Goal: Entertainment & Leisure: Consume media (video, audio)

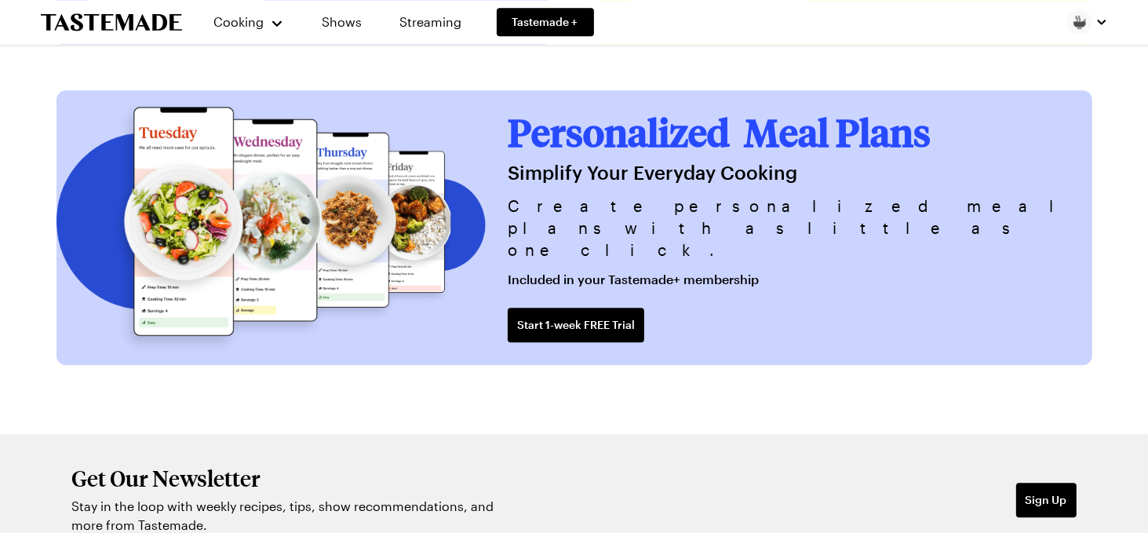
scroll to position [3819, 0]
click at [351, 24] on link "Shows" at bounding box center [342, 22] width 71 height 44
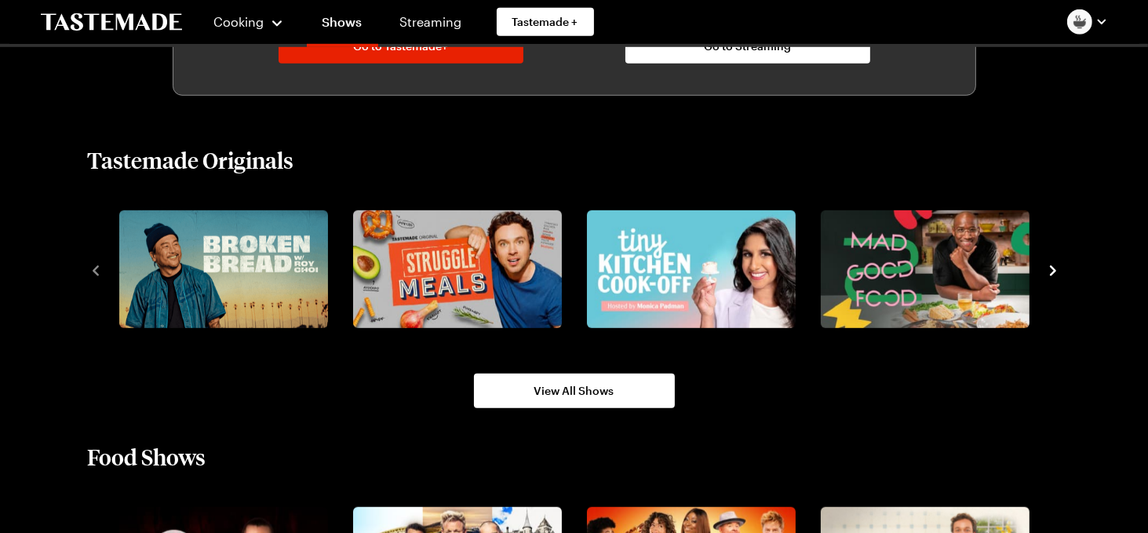
scroll to position [1067, 0]
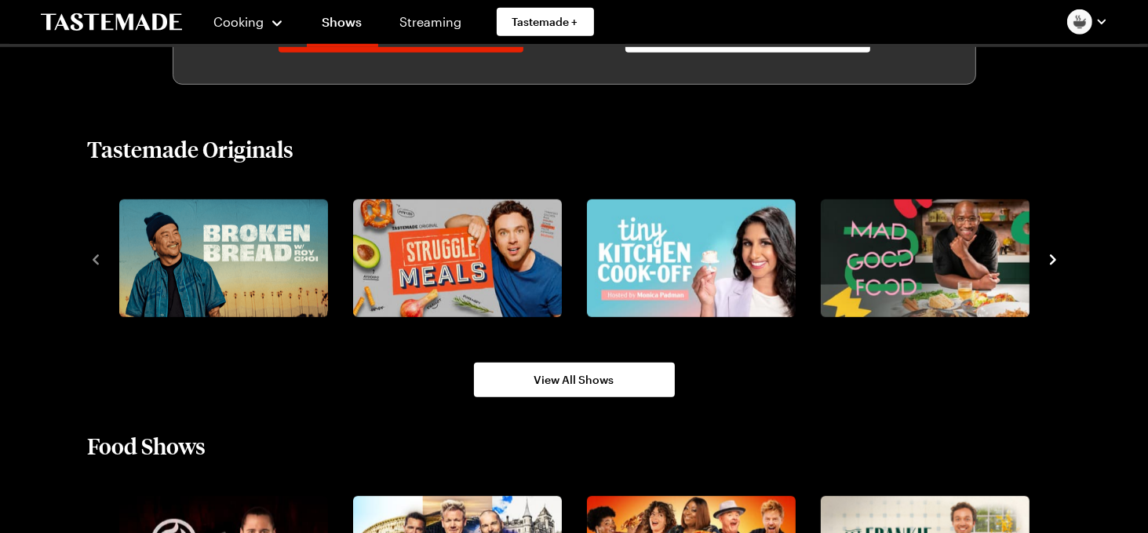
click at [1046, 260] on icon "navigate to next item" at bounding box center [1053, 260] width 16 height 16
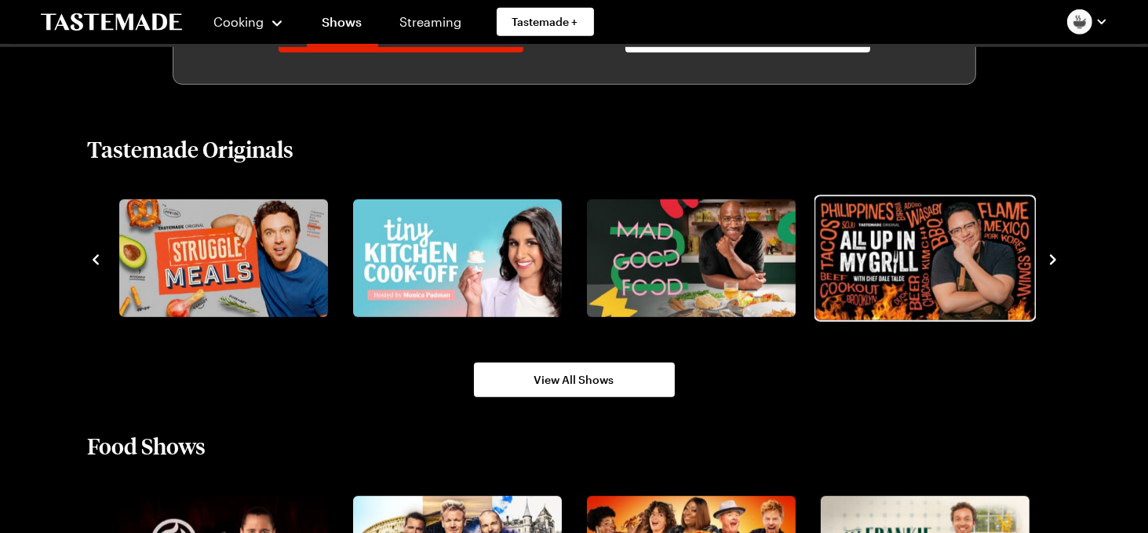
click at [935, 260] on img "5 / 8" at bounding box center [924, 257] width 219 height 123
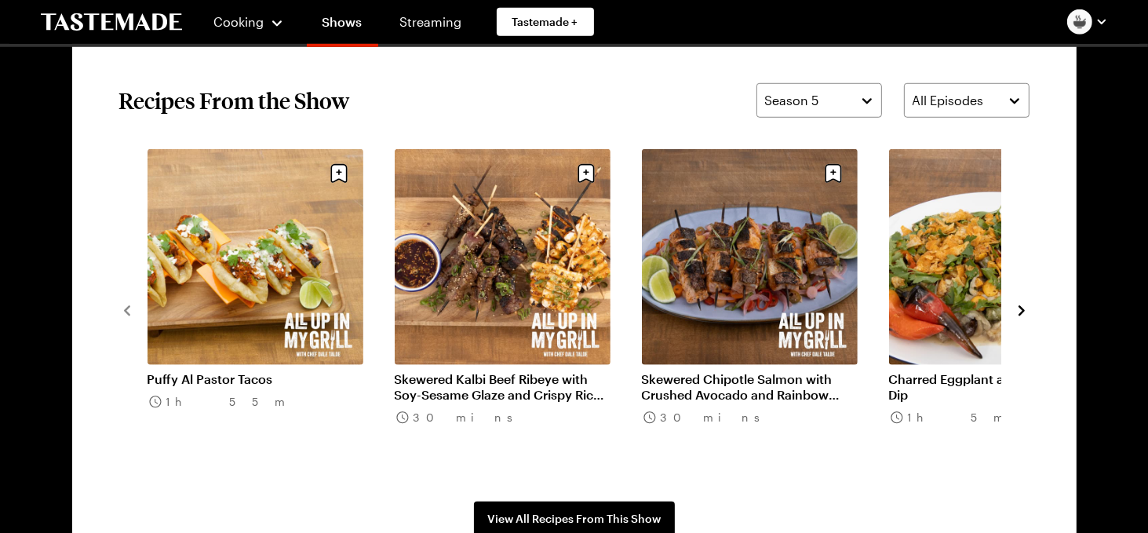
scroll to position [1193, 0]
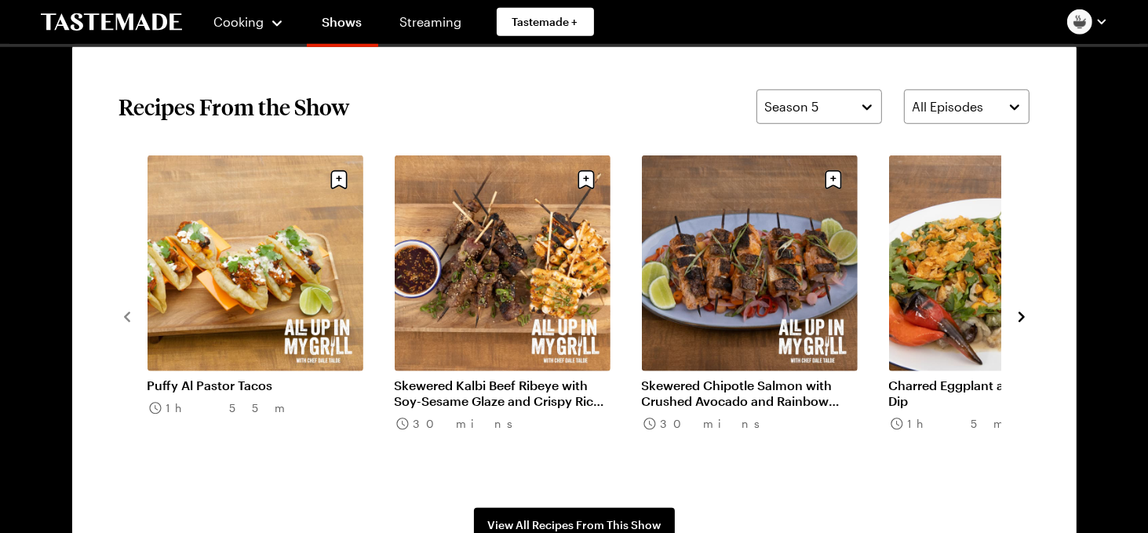
click at [1016, 313] on icon "navigate to next item" at bounding box center [1022, 317] width 16 height 16
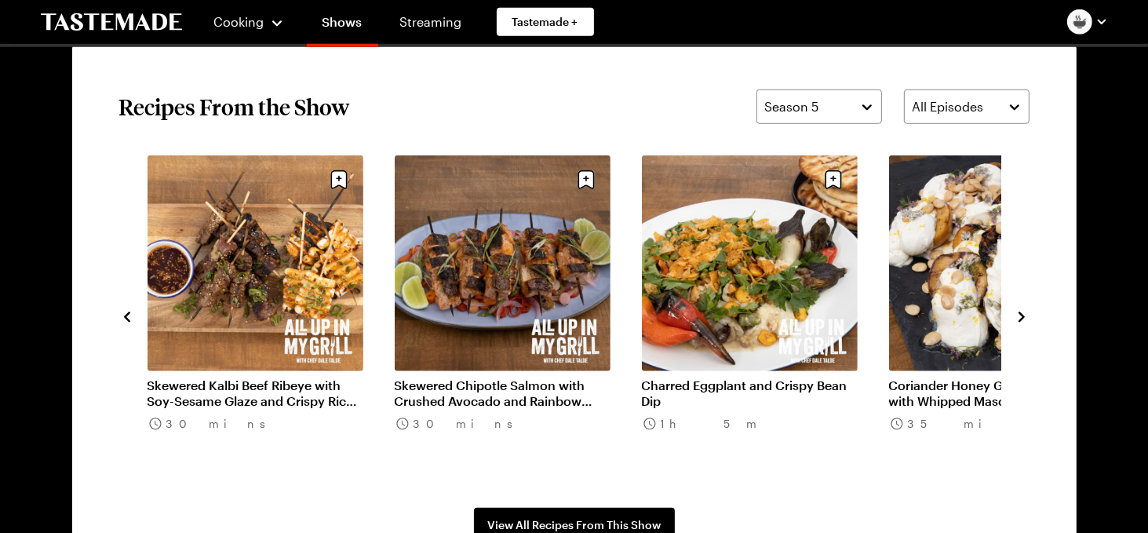
click at [1022, 310] on icon "navigate to next item" at bounding box center [1022, 317] width 16 height 16
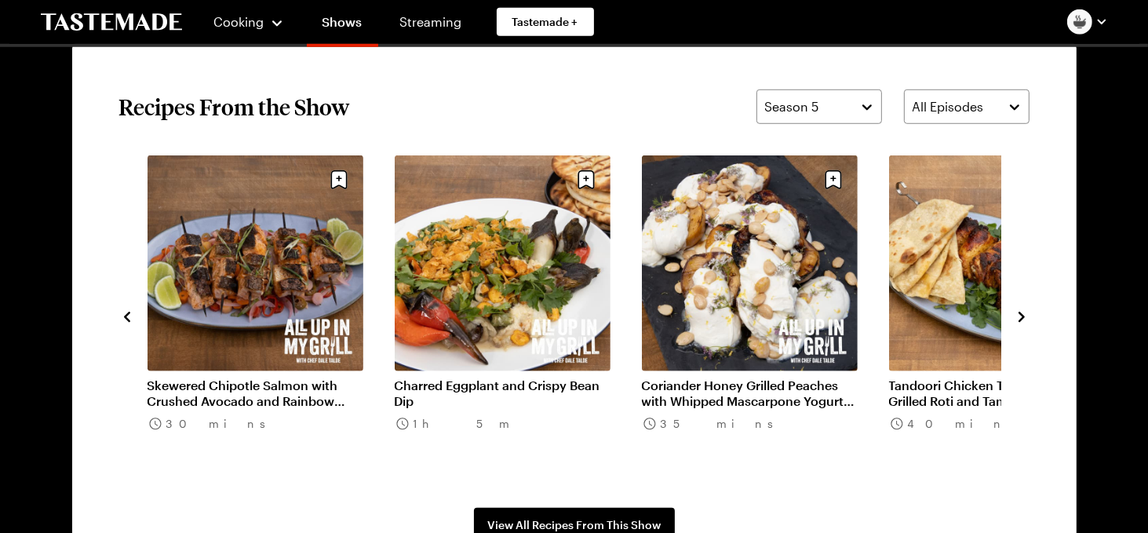
click at [1022, 311] on icon "navigate to next item" at bounding box center [1022, 317] width 16 height 16
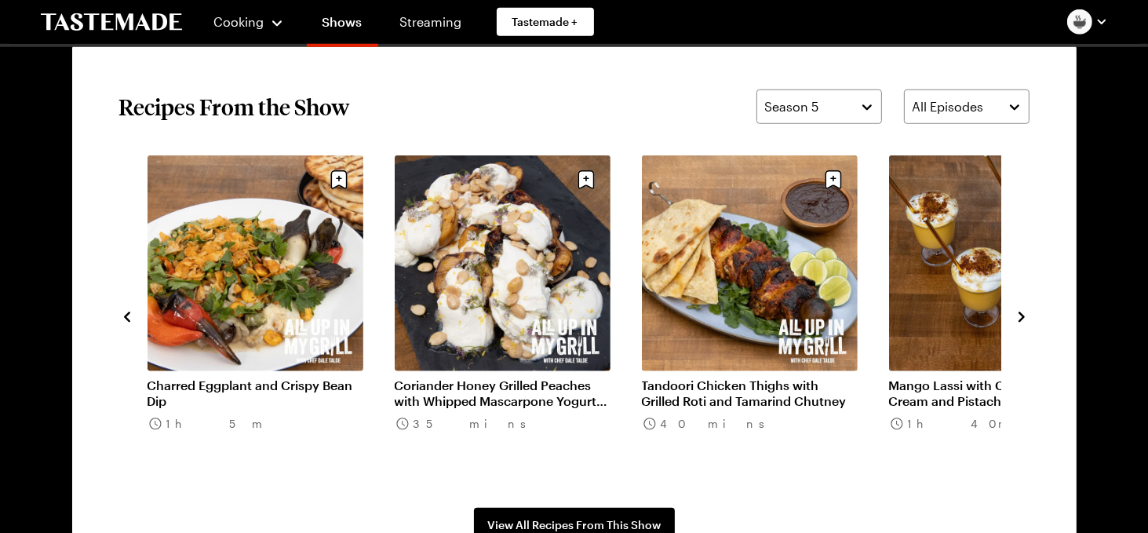
click at [1022, 311] on icon "navigate to next item" at bounding box center [1022, 317] width 16 height 16
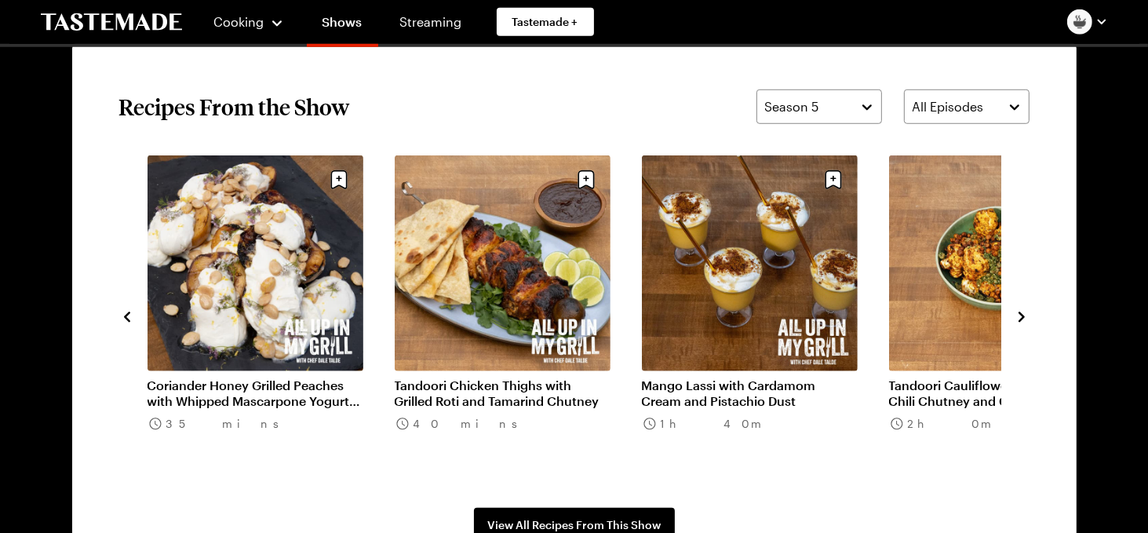
click at [1022, 311] on icon "navigate to next item" at bounding box center [1022, 317] width 16 height 16
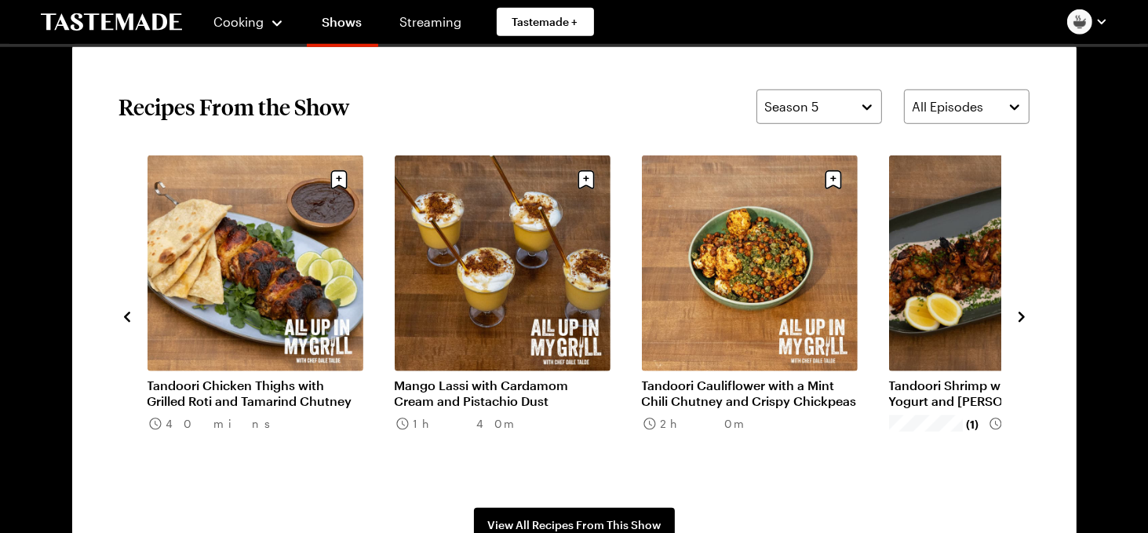
click at [1022, 311] on icon "navigate to next item" at bounding box center [1022, 317] width 16 height 16
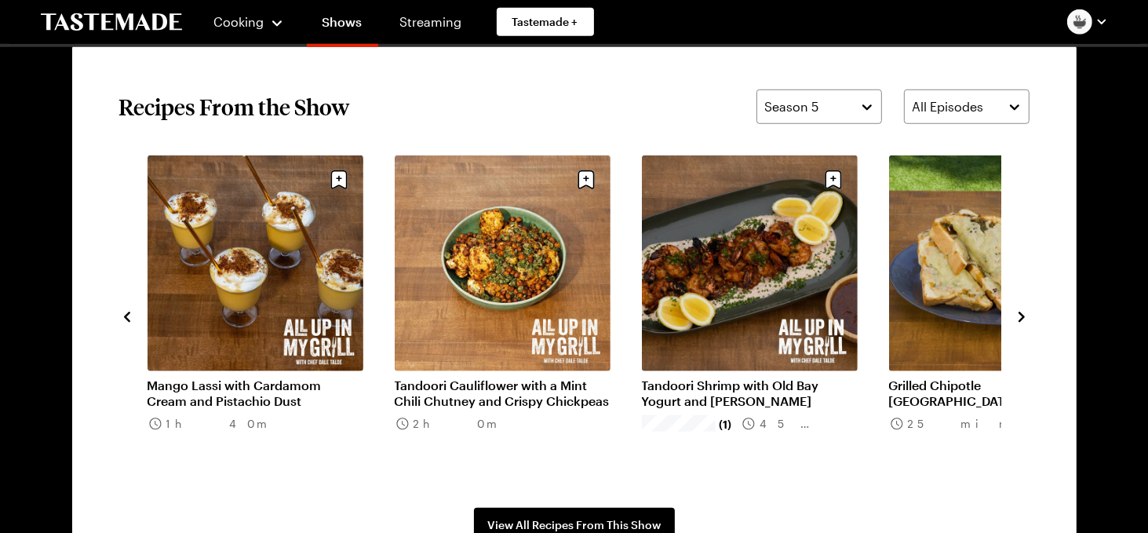
click at [1022, 311] on icon "navigate to next item" at bounding box center [1022, 317] width 16 height 16
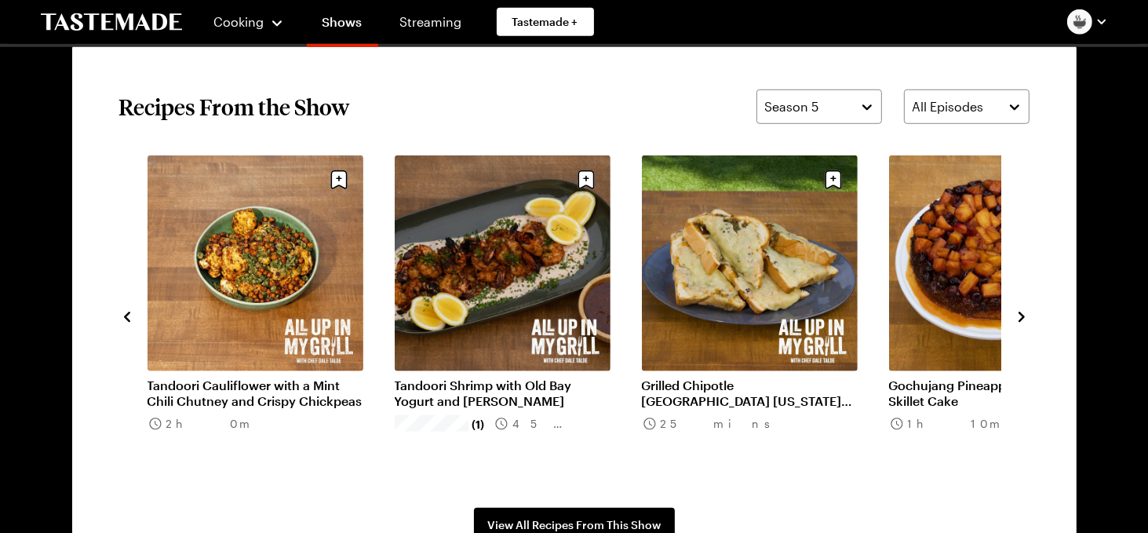
click at [1022, 311] on icon "navigate to next item" at bounding box center [1022, 317] width 16 height 16
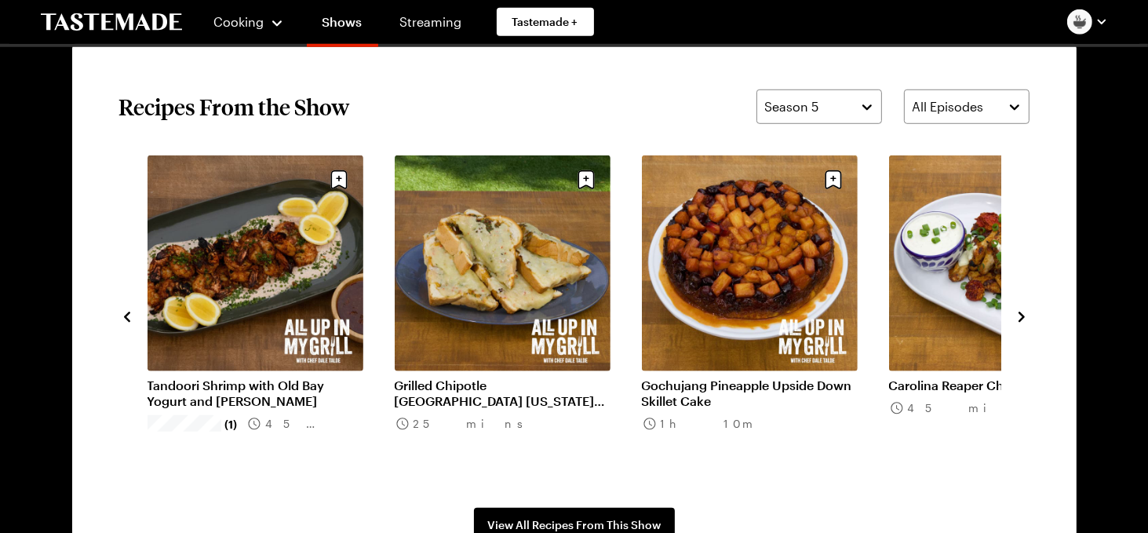
click at [1022, 311] on icon "navigate to next item" at bounding box center [1022, 317] width 16 height 16
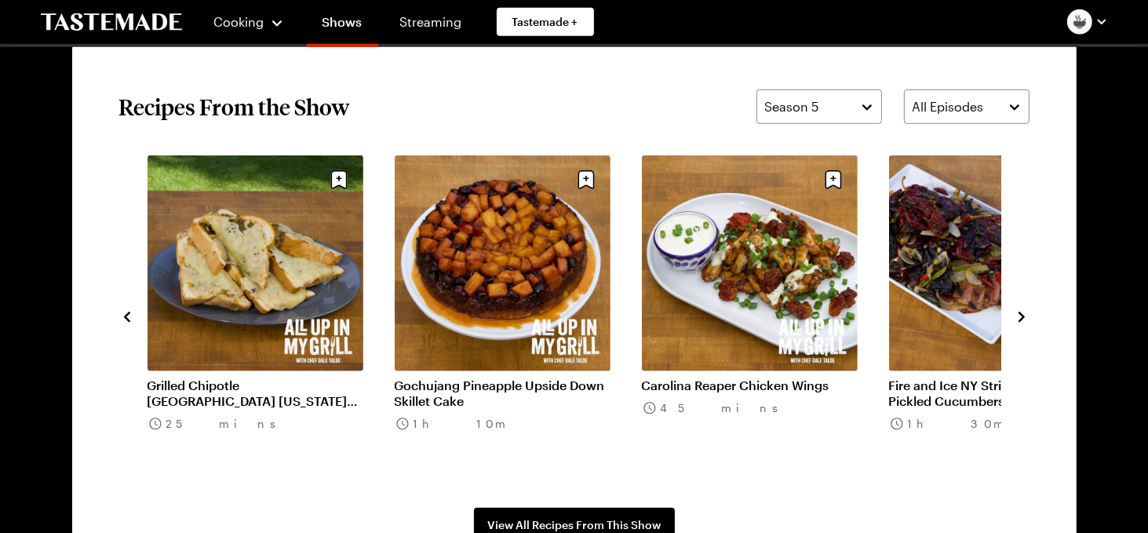
click at [1022, 311] on icon "navigate to next item" at bounding box center [1022, 317] width 16 height 16
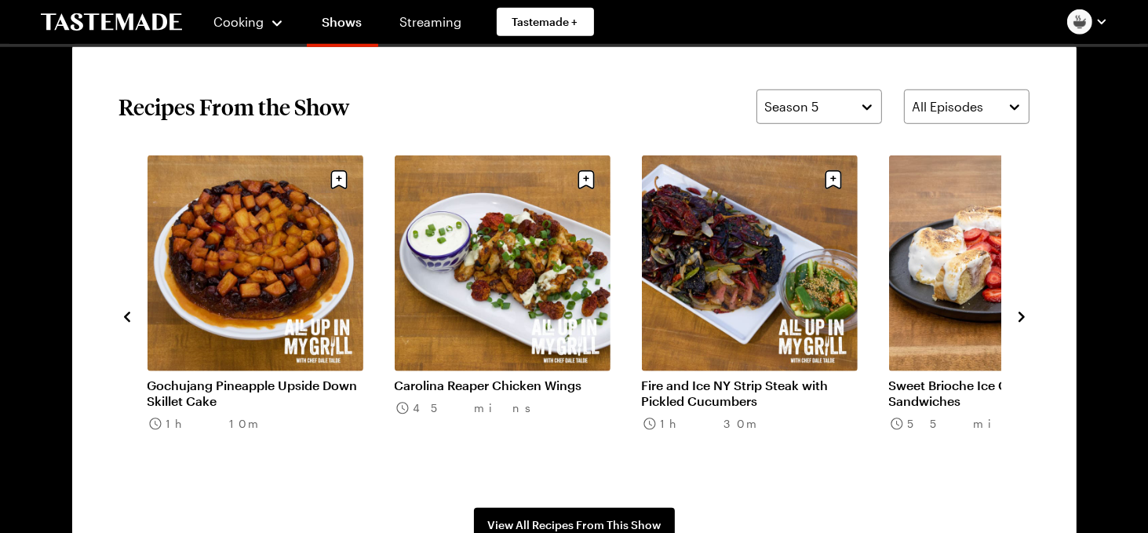
click at [1022, 311] on icon "navigate to next item" at bounding box center [1022, 317] width 16 height 16
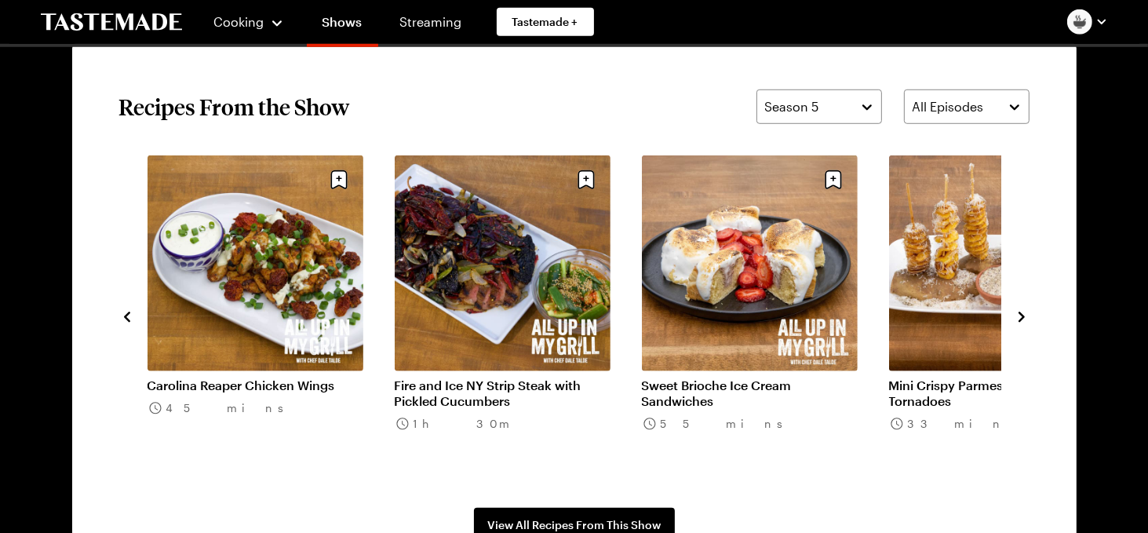
click at [1022, 311] on icon "navigate to next item" at bounding box center [1022, 317] width 16 height 16
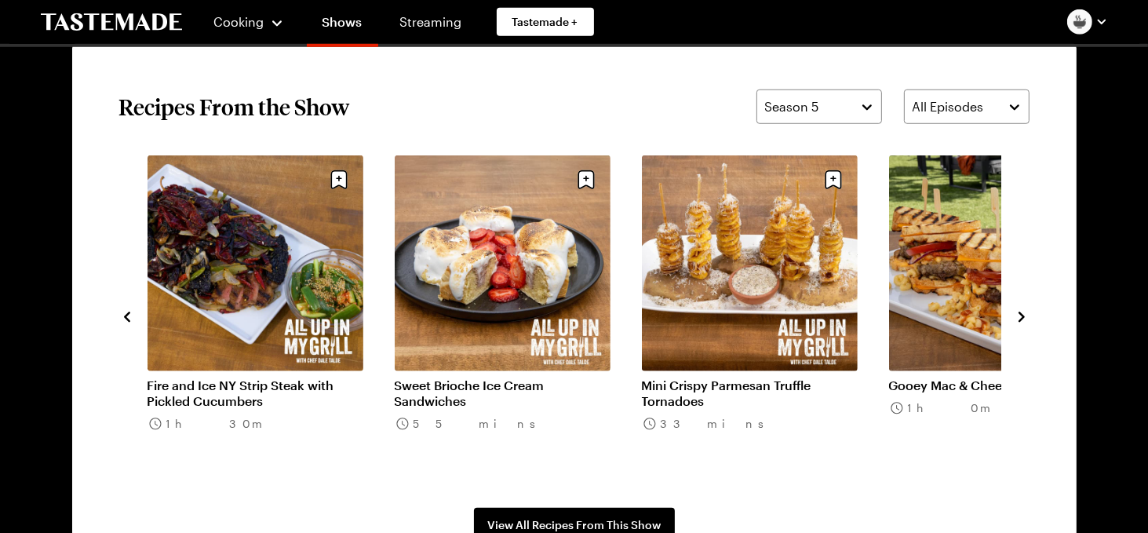
click at [1022, 312] on icon "navigate to next item" at bounding box center [1022, 317] width 16 height 16
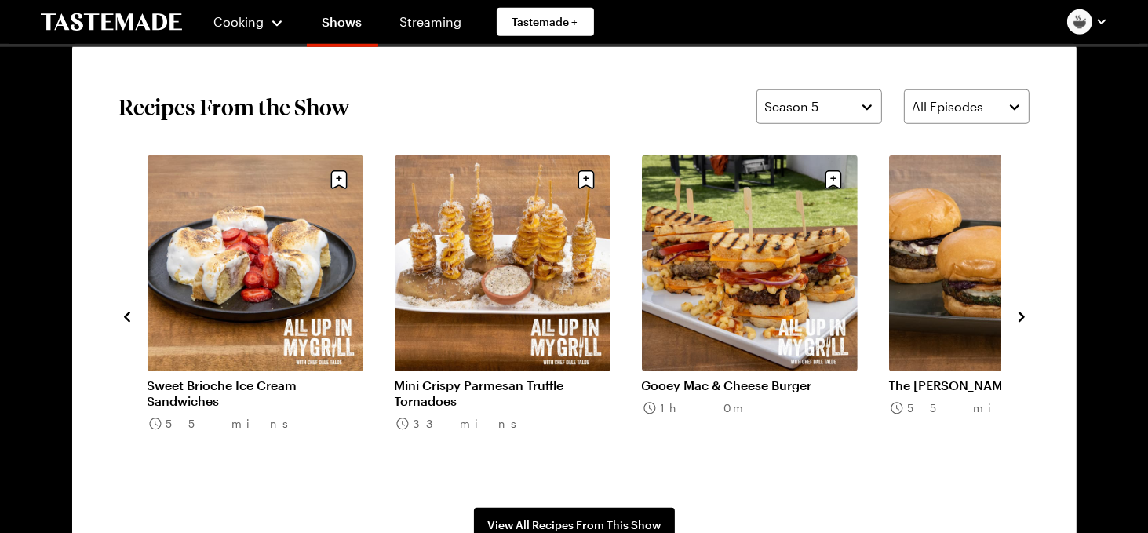
click at [1022, 315] on icon "navigate to next item" at bounding box center [1021, 317] width 6 height 10
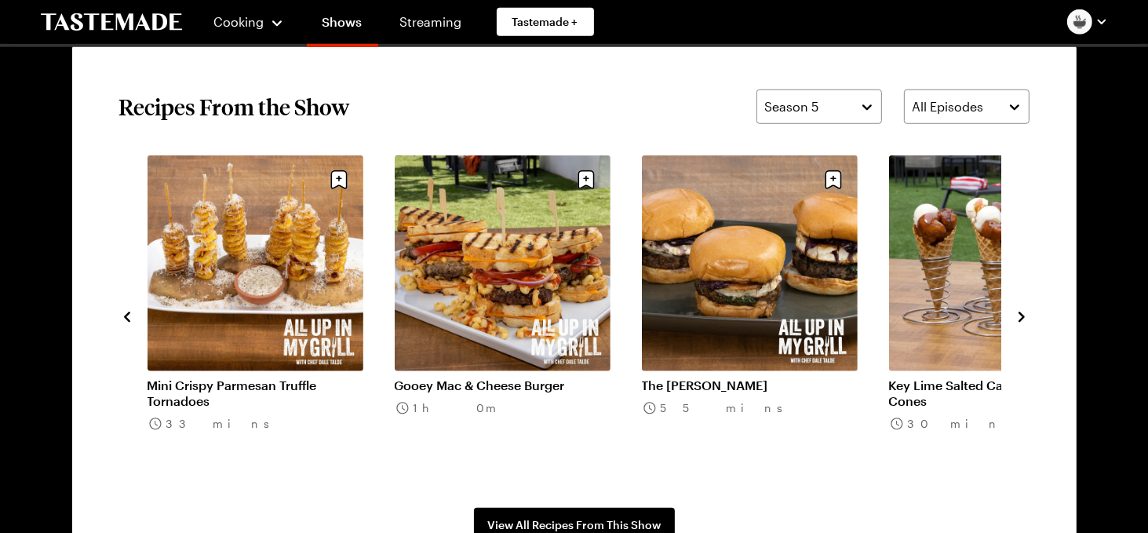
click at [1022, 315] on icon "navigate to next item" at bounding box center [1021, 317] width 6 height 10
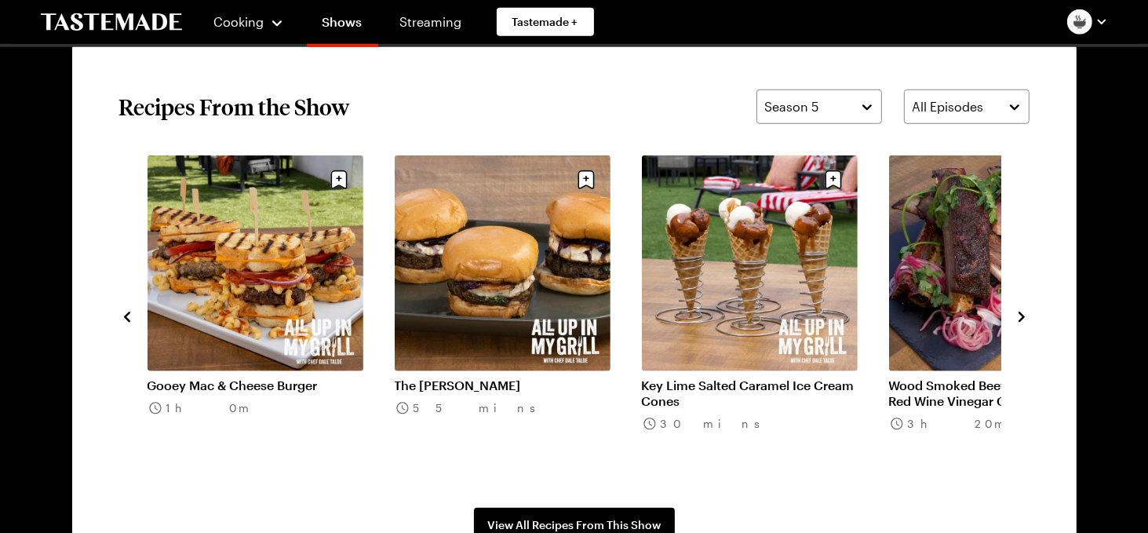
click at [1022, 315] on icon "navigate to next item" at bounding box center [1021, 317] width 6 height 10
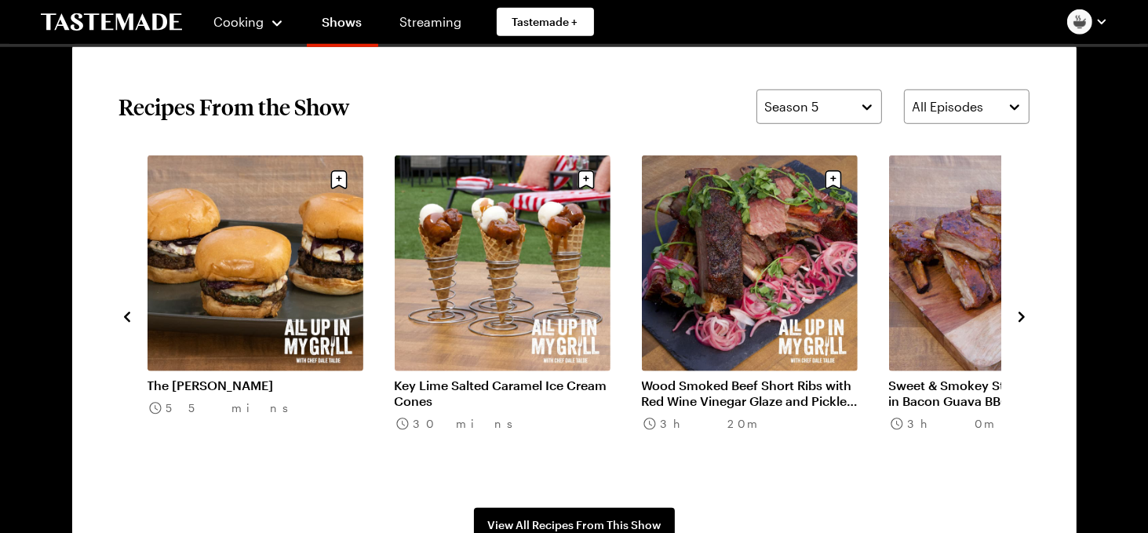
click at [1022, 315] on icon "navigate to next item" at bounding box center [1021, 317] width 6 height 10
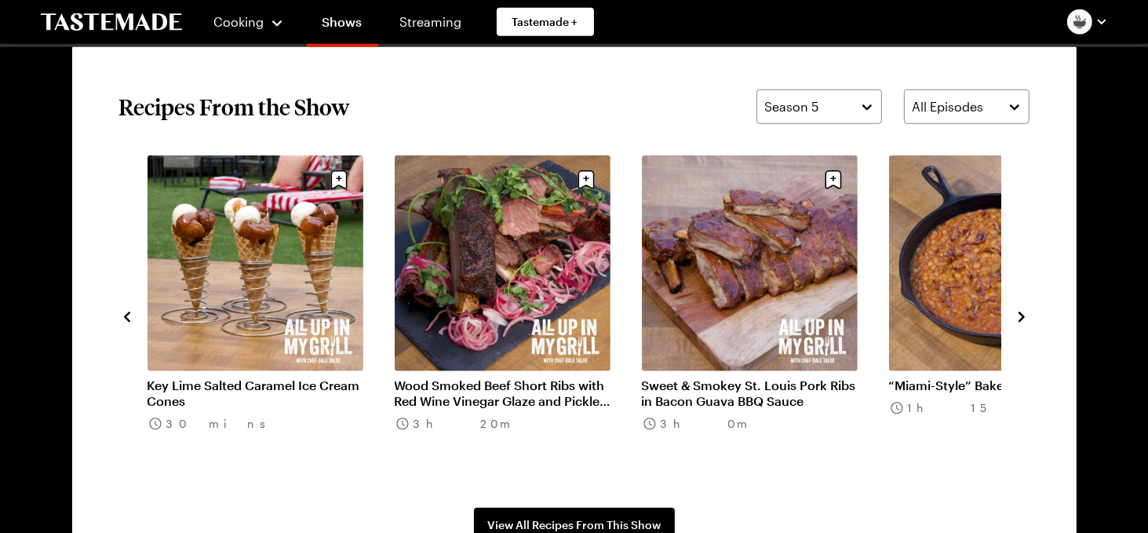
click at [1022, 315] on icon "navigate to next item" at bounding box center [1021, 317] width 6 height 10
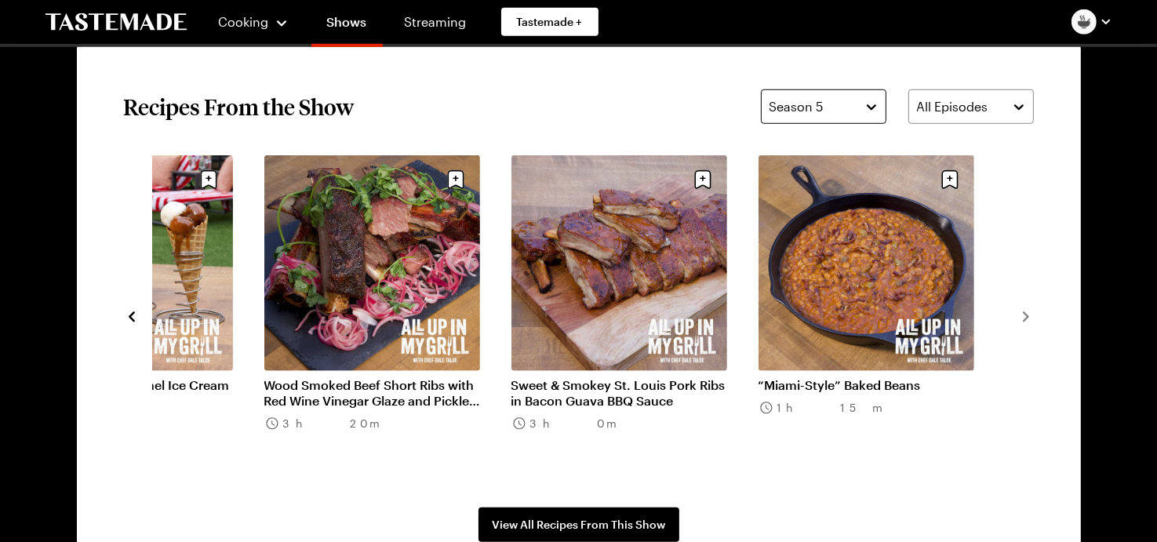
click at [868, 108] on button "Season 5" at bounding box center [824, 106] width 126 height 35
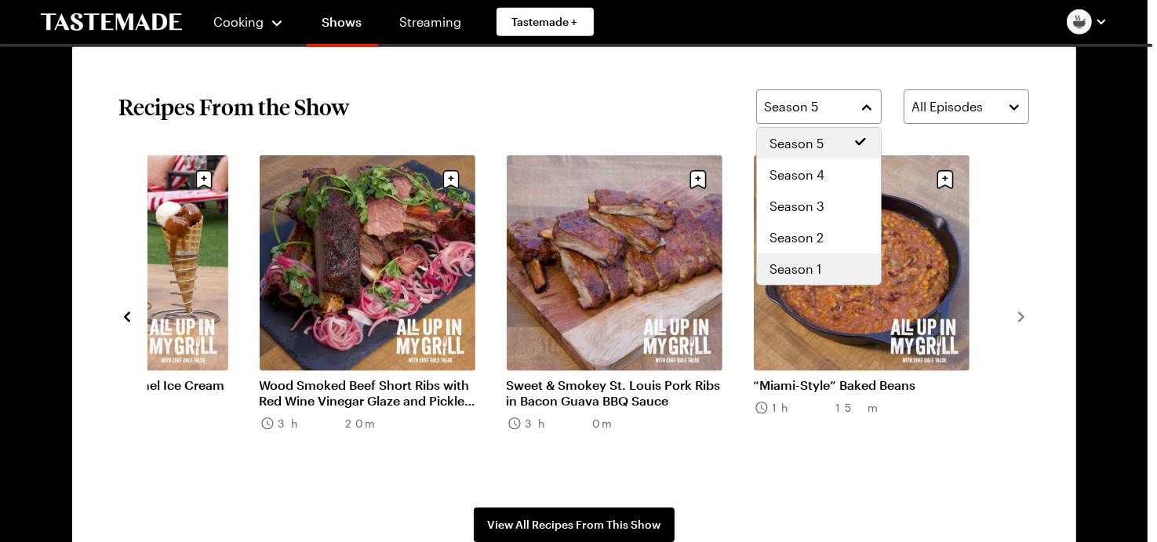
click at [792, 264] on span "Season 1" at bounding box center [796, 269] width 52 height 19
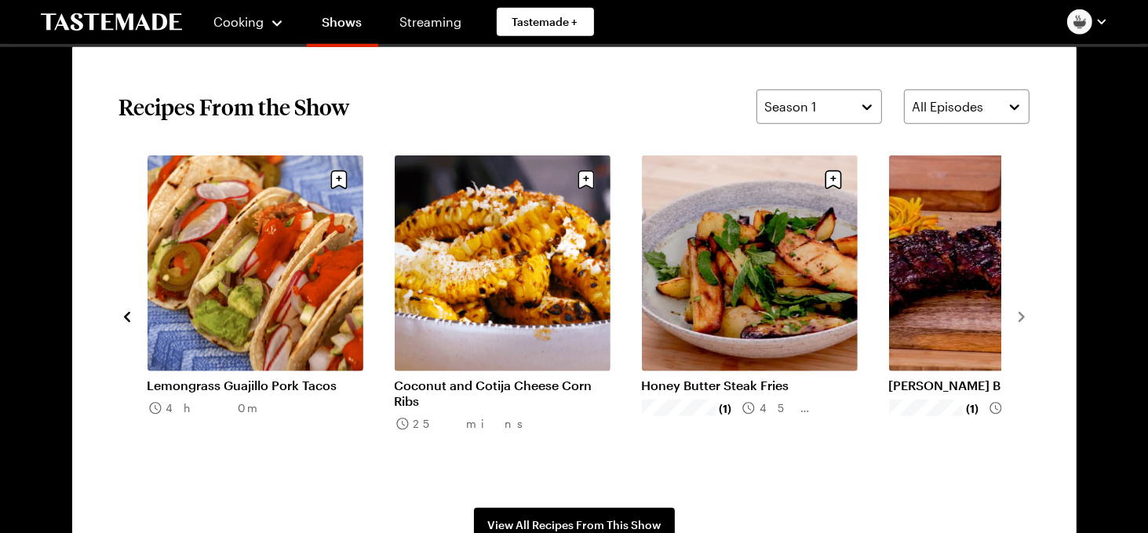
click at [123, 312] on icon "navigate to previous item" at bounding box center [127, 317] width 16 height 16
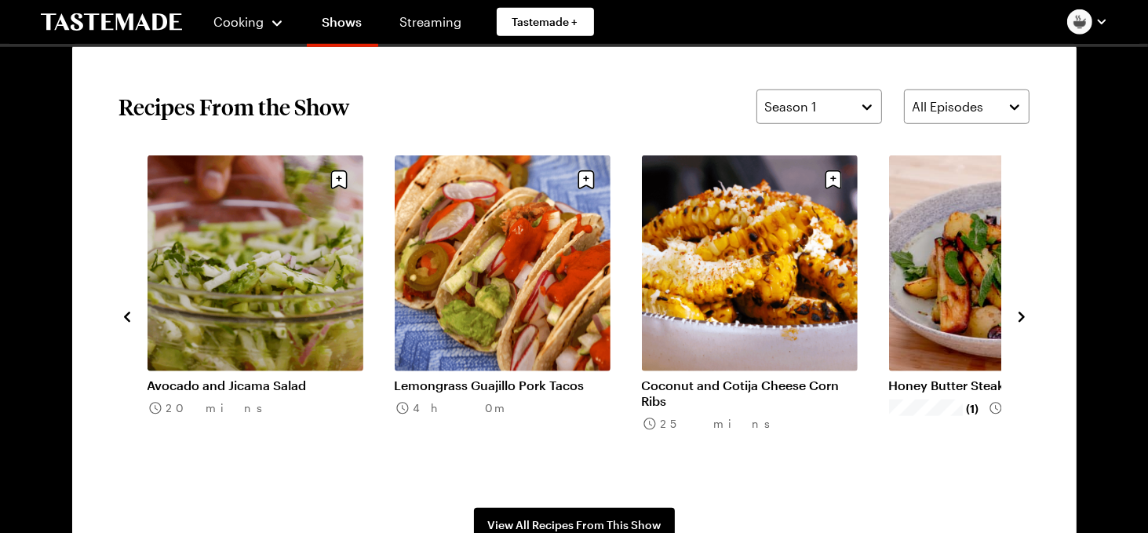
click at [123, 312] on icon "navigate to previous item" at bounding box center [127, 317] width 16 height 16
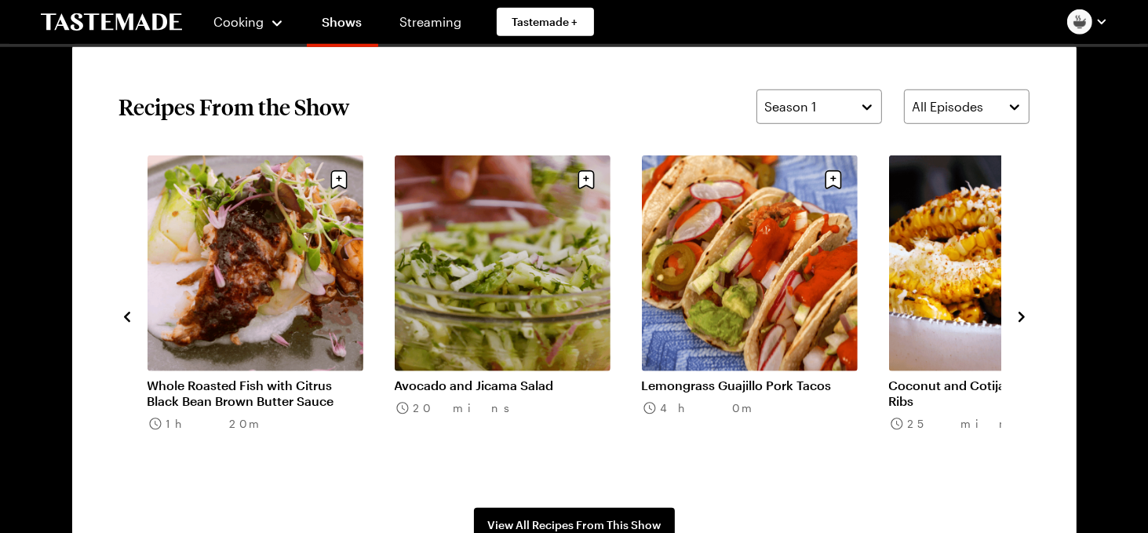
click at [123, 312] on icon "navigate to previous item" at bounding box center [127, 317] width 16 height 16
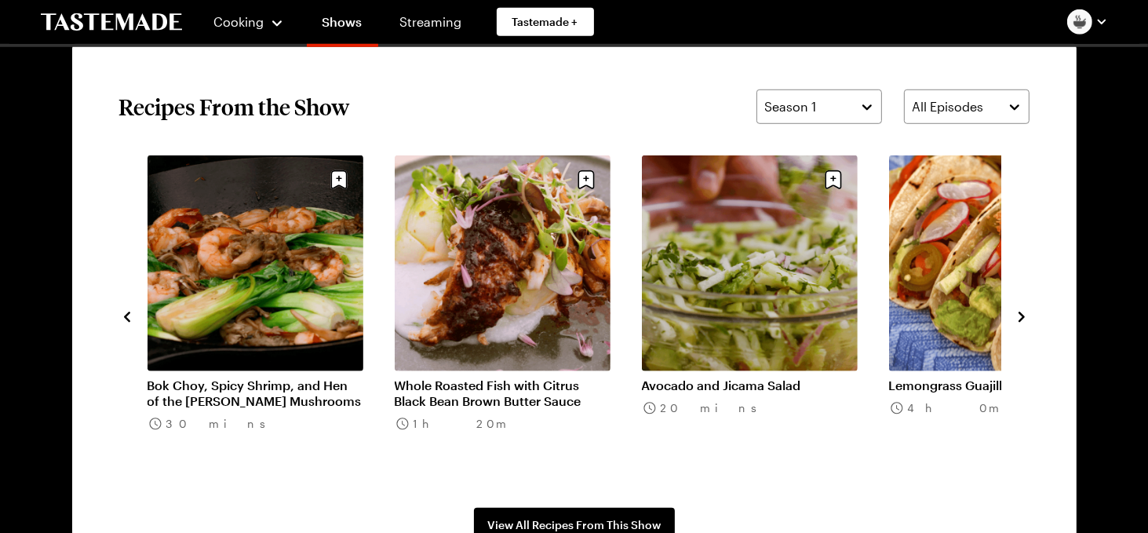
click at [123, 312] on icon "navigate to previous item" at bounding box center [127, 317] width 16 height 16
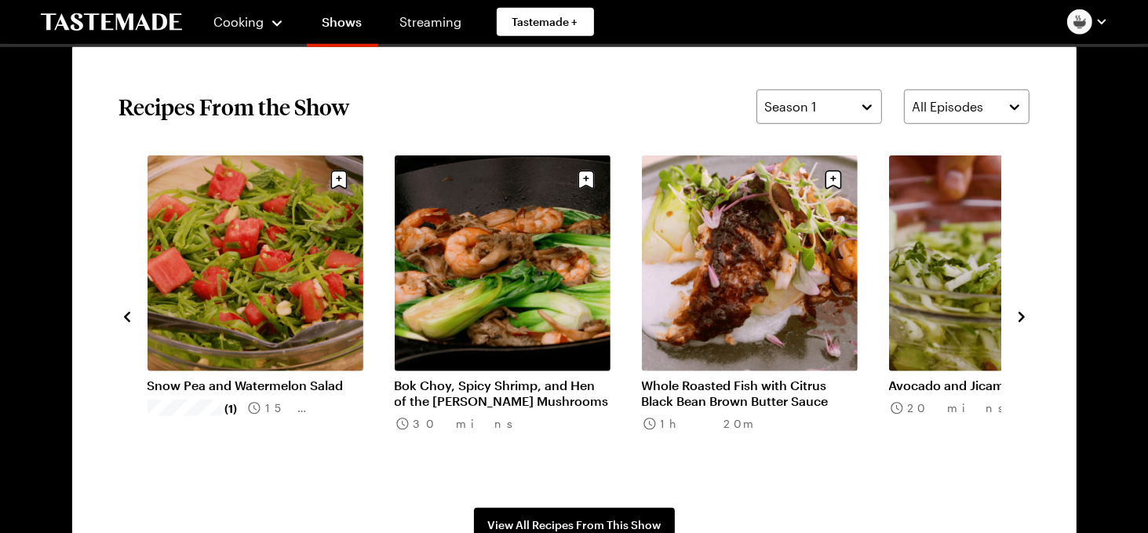
click at [123, 312] on icon "navigate to previous item" at bounding box center [127, 317] width 16 height 16
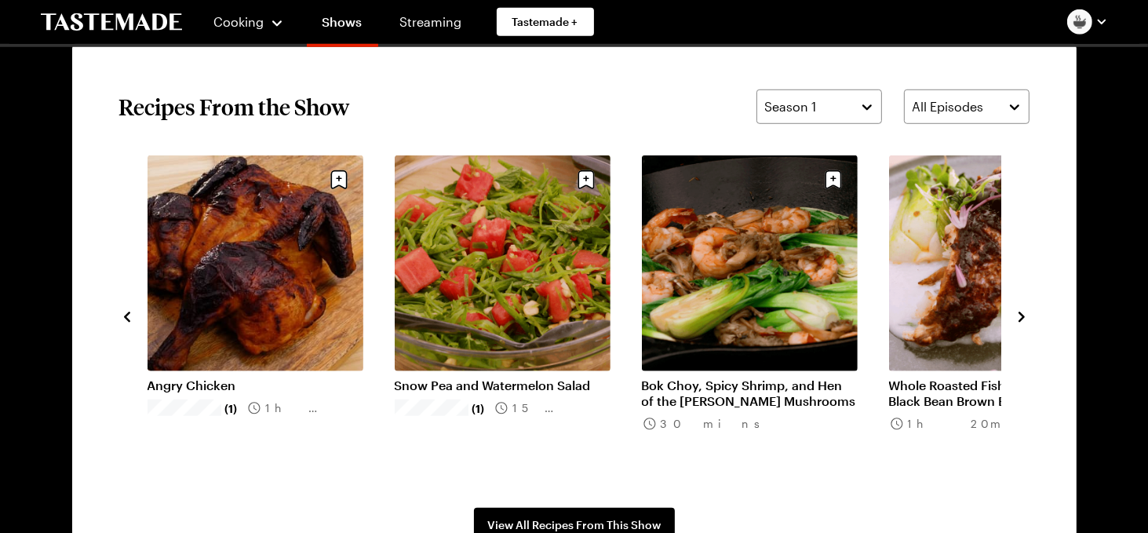
click at [123, 312] on icon "navigate to previous item" at bounding box center [127, 317] width 16 height 16
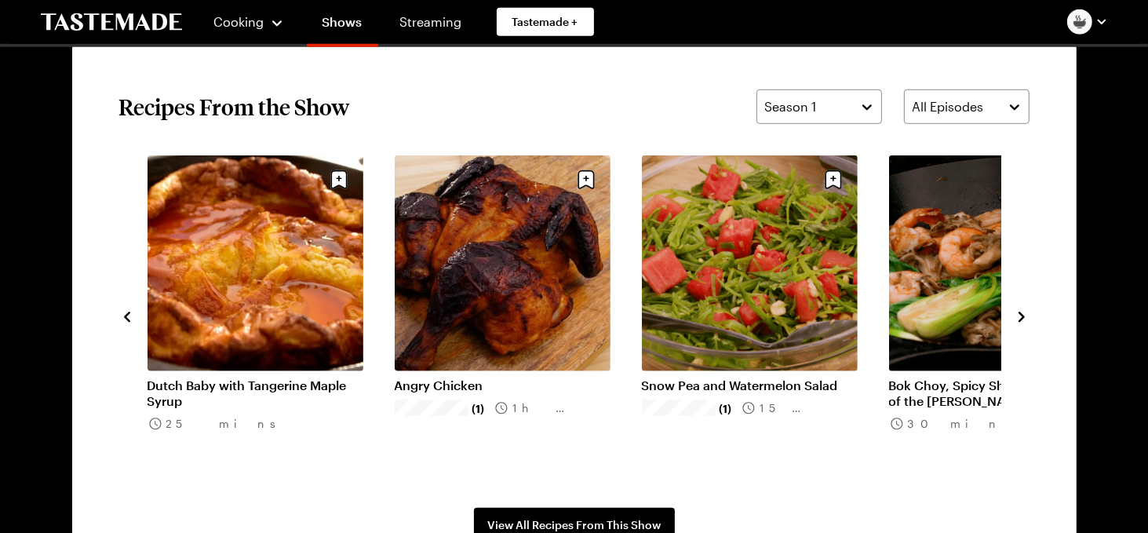
click at [123, 312] on icon "navigate to previous item" at bounding box center [127, 317] width 16 height 16
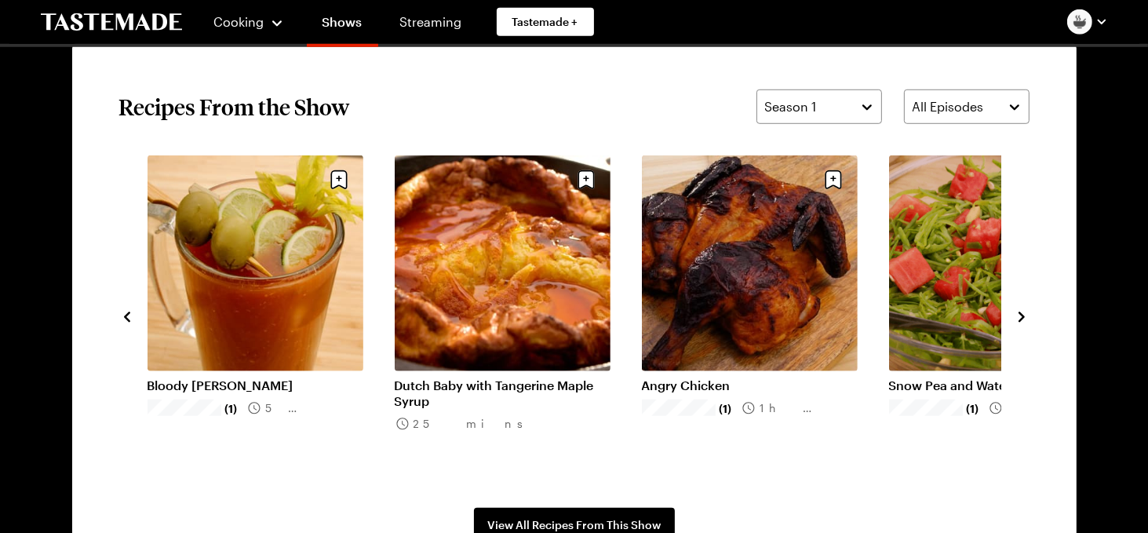
click at [123, 312] on icon "navigate to previous item" at bounding box center [127, 317] width 16 height 16
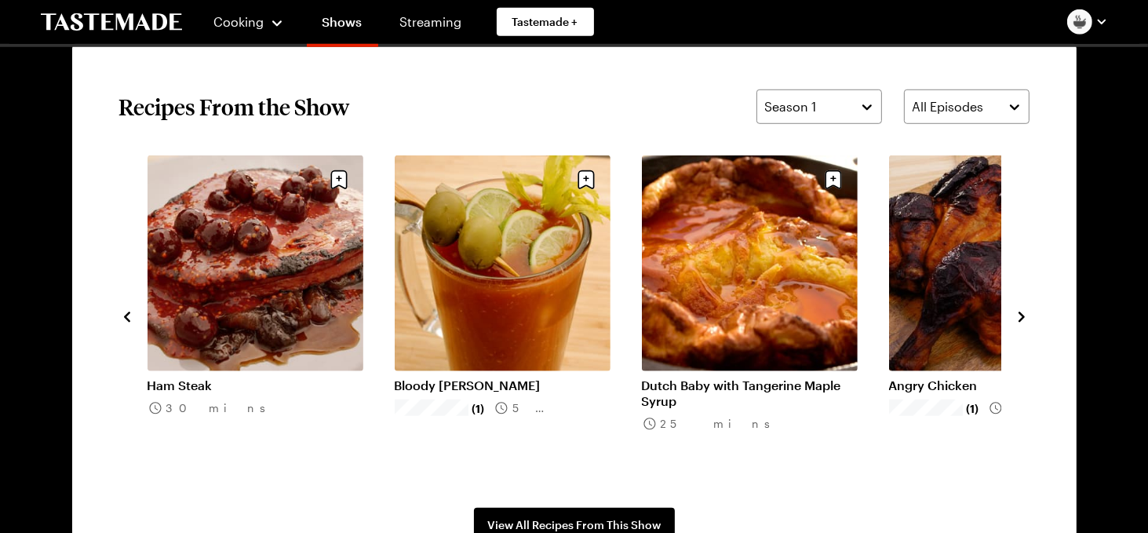
click at [123, 312] on icon "navigate to previous item" at bounding box center [127, 317] width 16 height 16
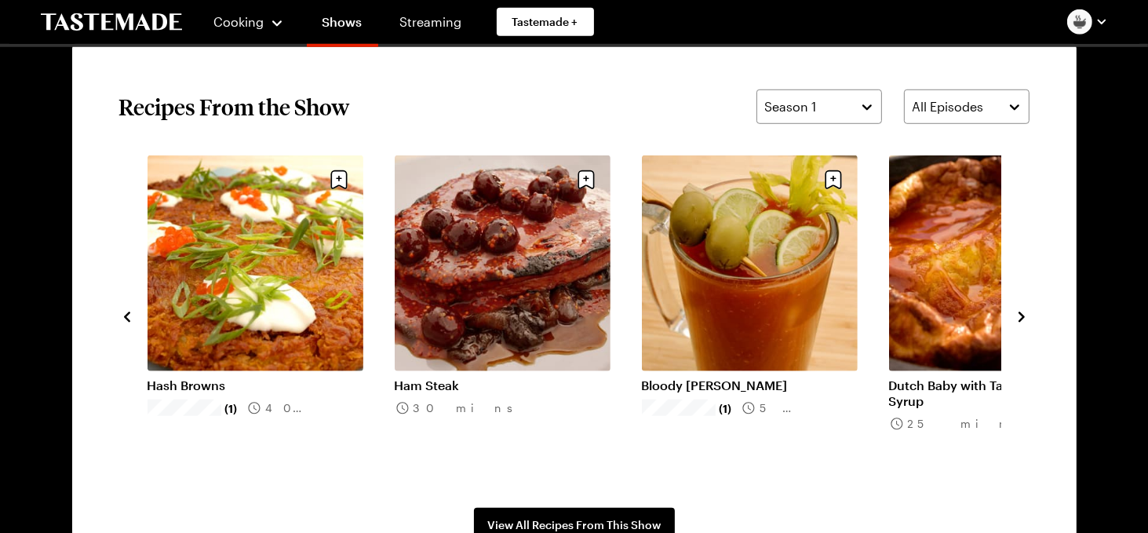
click at [123, 312] on icon "navigate to previous item" at bounding box center [127, 317] width 16 height 16
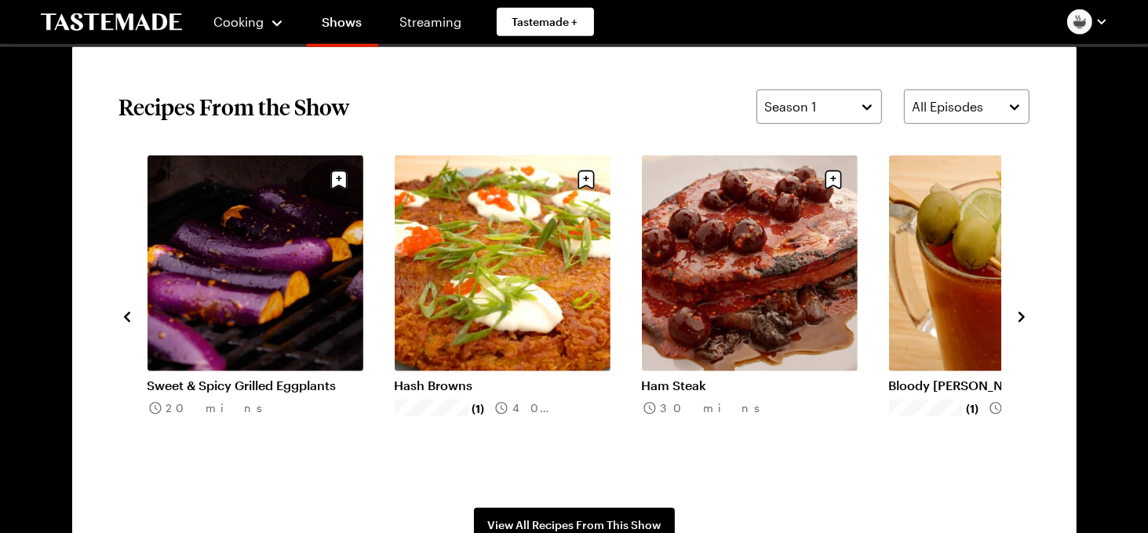
click at [123, 312] on icon "navigate to previous item" at bounding box center [127, 317] width 16 height 16
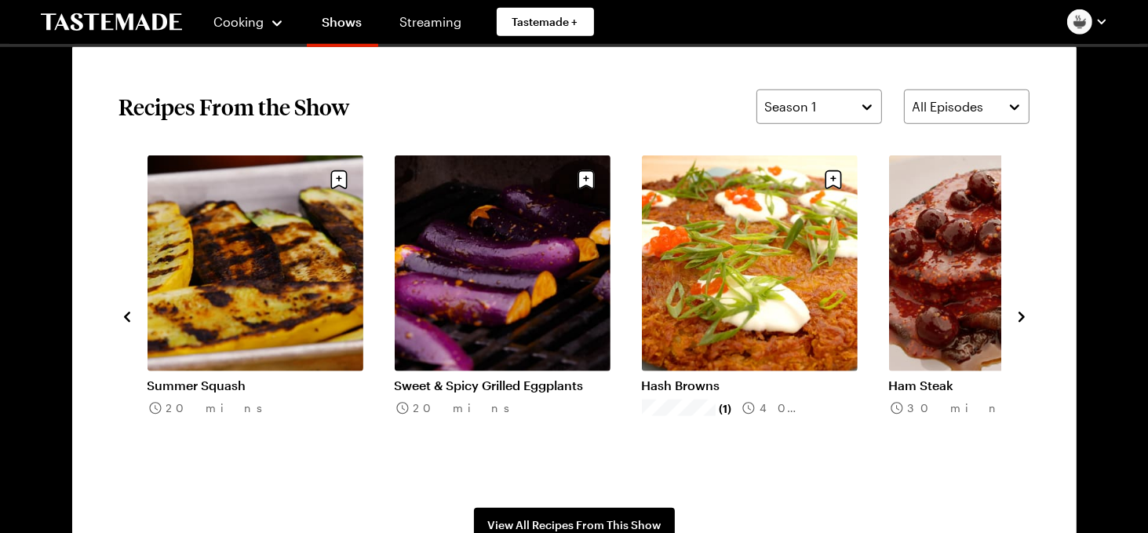
click at [123, 312] on icon "navigate to previous item" at bounding box center [127, 317] width 16 height 16
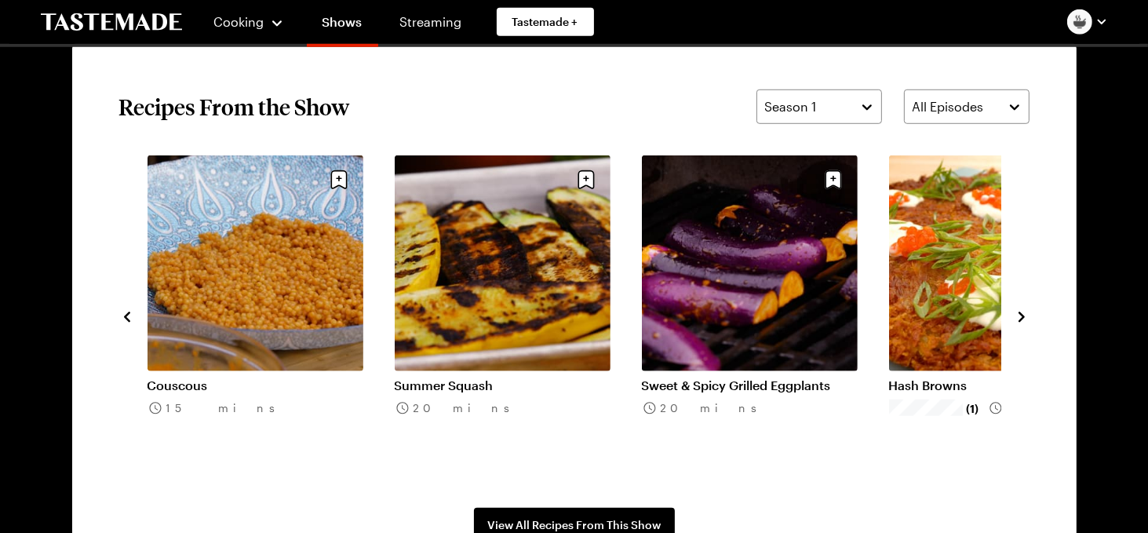
click at [123, 312] on icon "navigate to previous item" at bounding box center [127, 317] width 16 height 16
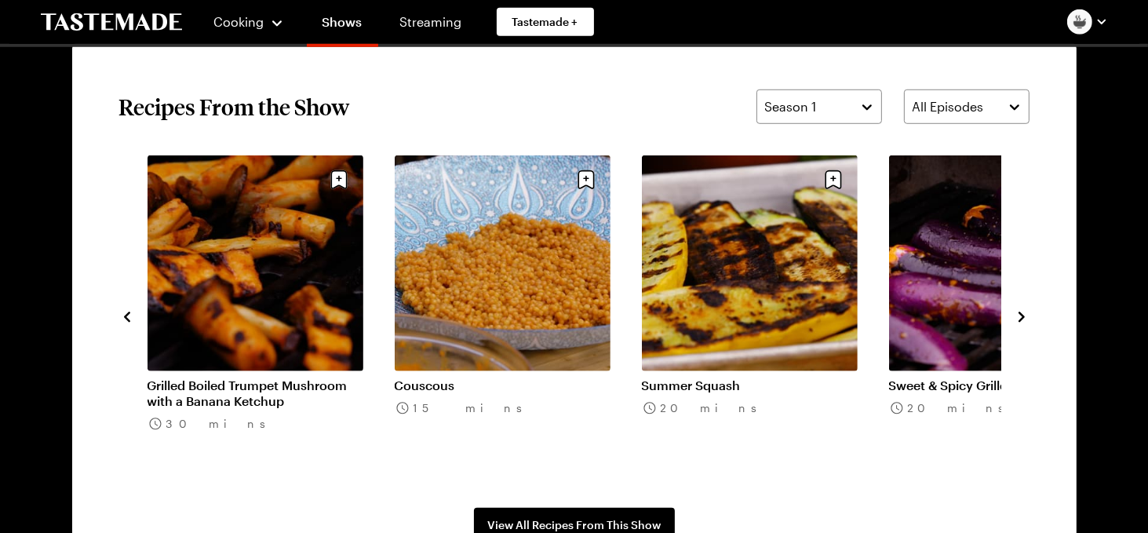
click at [123, 312] on icon "navigate to previous item" at bounding box center [127, 317] width 16 height 16
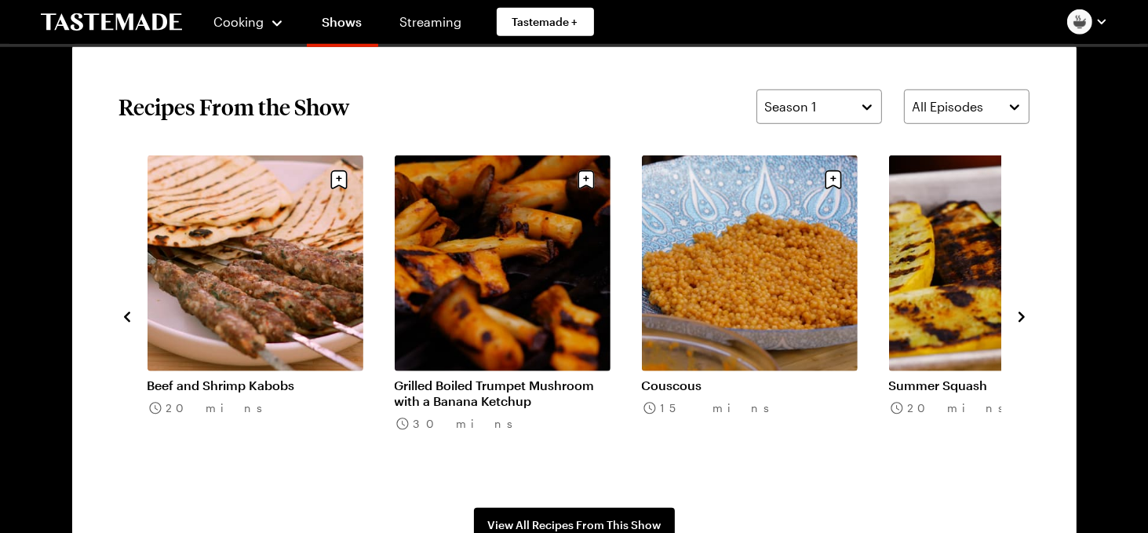
click at [123, 312] on icon "navigate to previous item" at bounding box center [127, 317] width 16 height 16
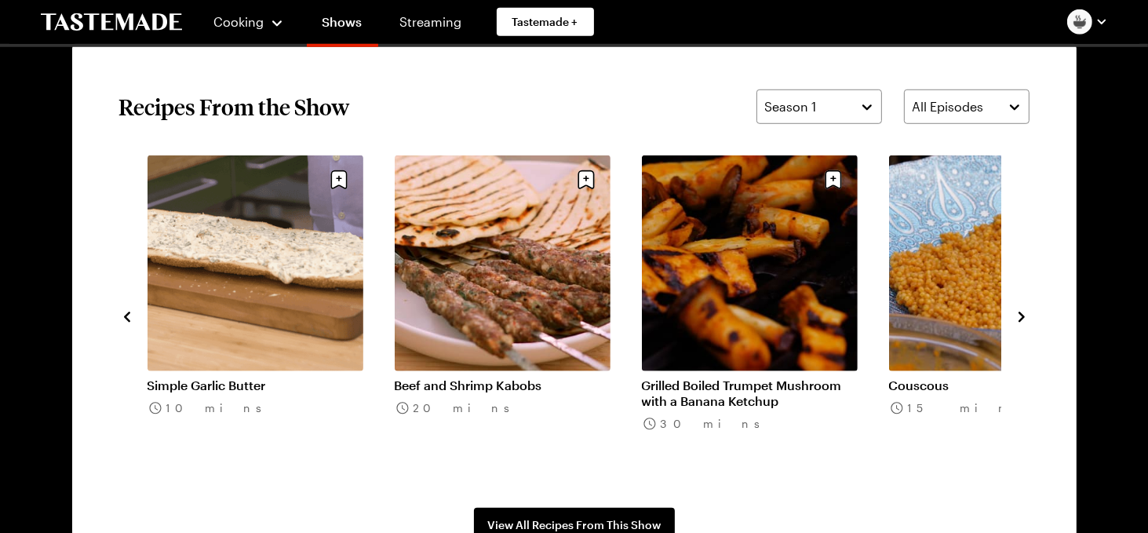
click at [123, 312] on icon "navigate to previous item" at bounding box center [127, 317] width 16 height 16
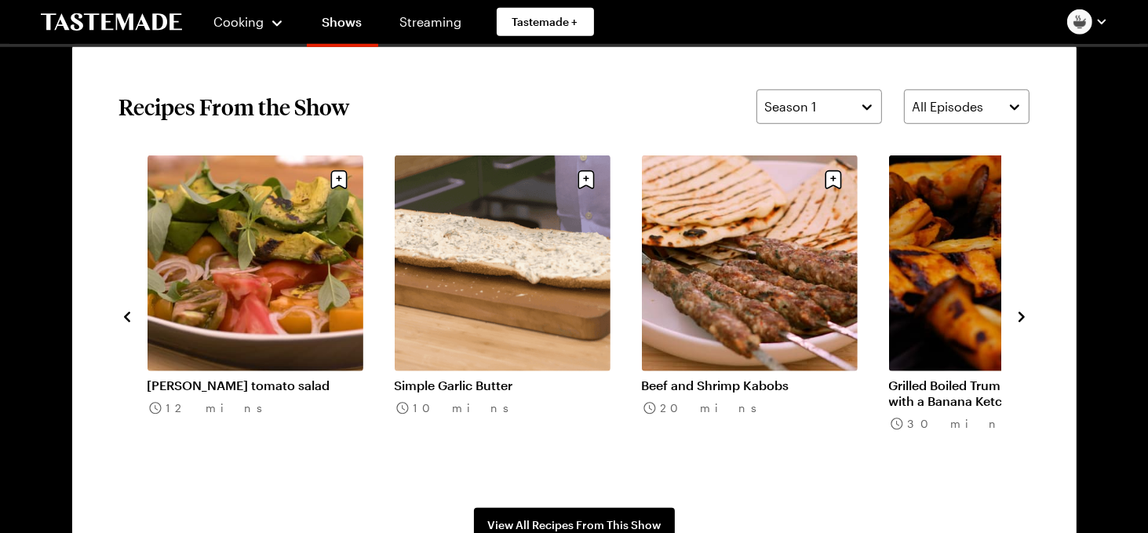
click at [123, 312] on icon "navigate to previous item" at bounding box center [127, 317] width 16 height 16
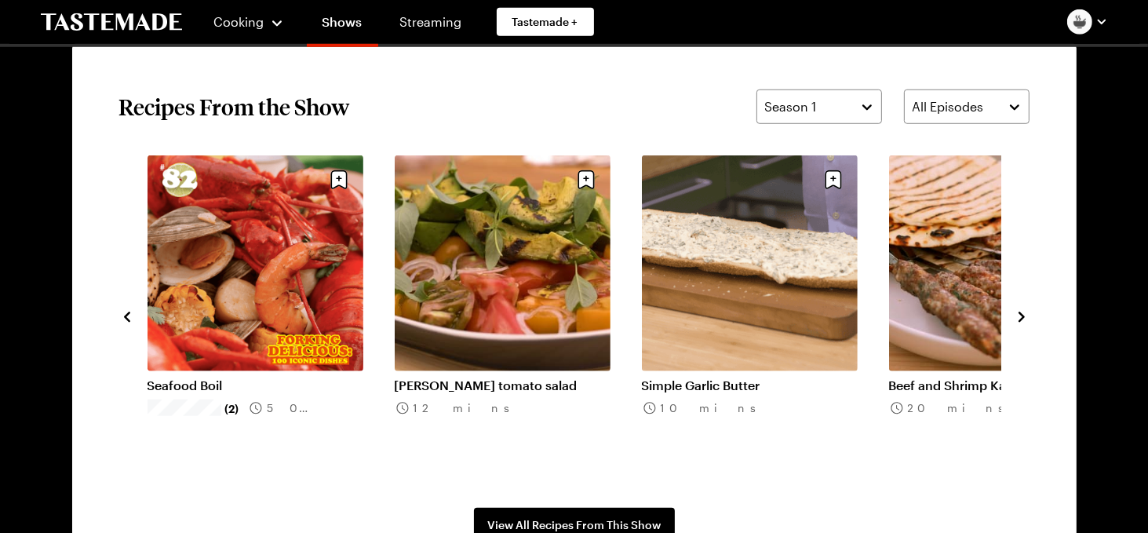
click at [123, 312] on icon "navigate to previous item" at bounding box center [127, 317] width 16 height 16
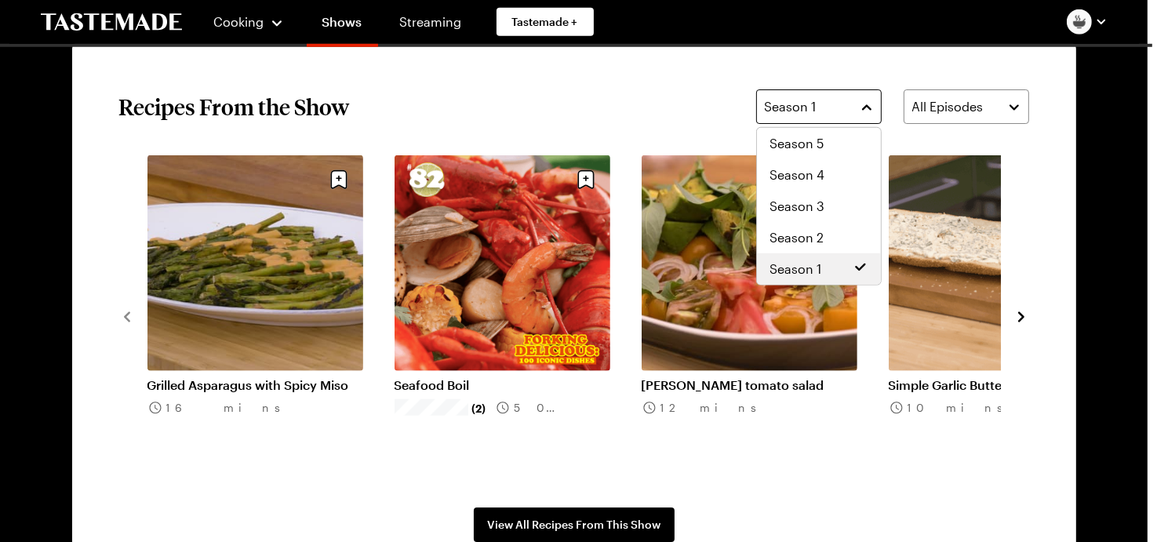
click at [860, 108] on button "Season 1" at bounding box center [819, 106] width 126 height 35
click at [814, 235] on span "Season 2" at bounding box center [797, 237] width 54 height 19
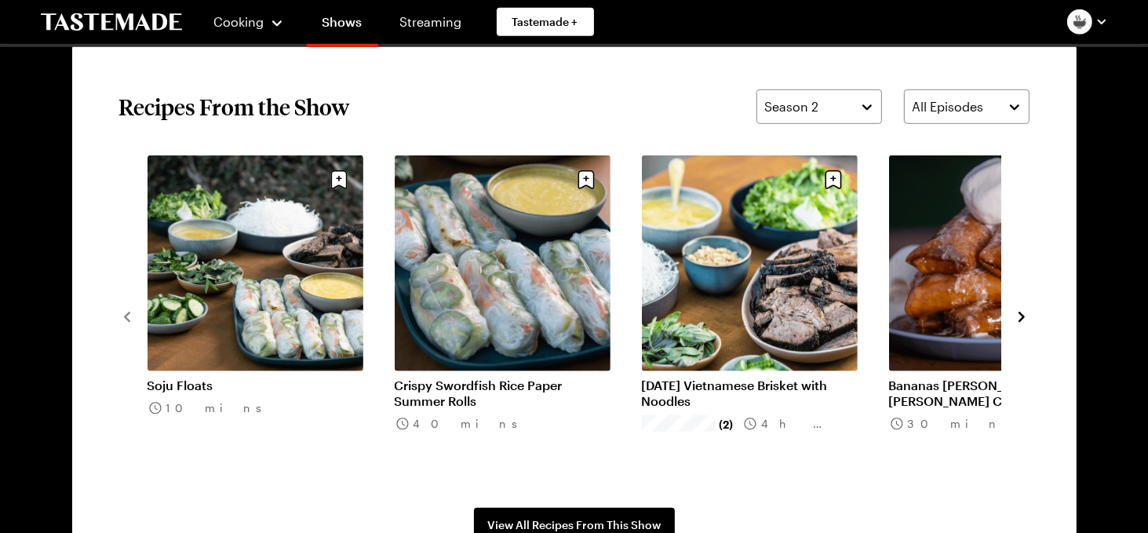
click at [1020, 311] on icon "navigate to next item" at bounding box center [1022, 317] width 16 height 16
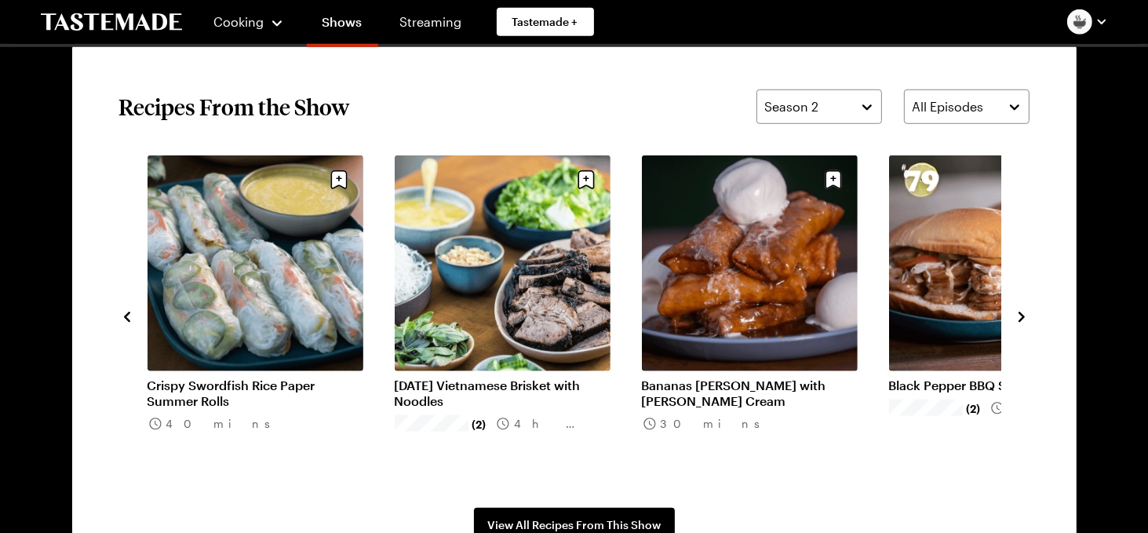
click at [1022, 315] on icon "navigate to next item" at bounding box center [1021, 317] width 6 height 10
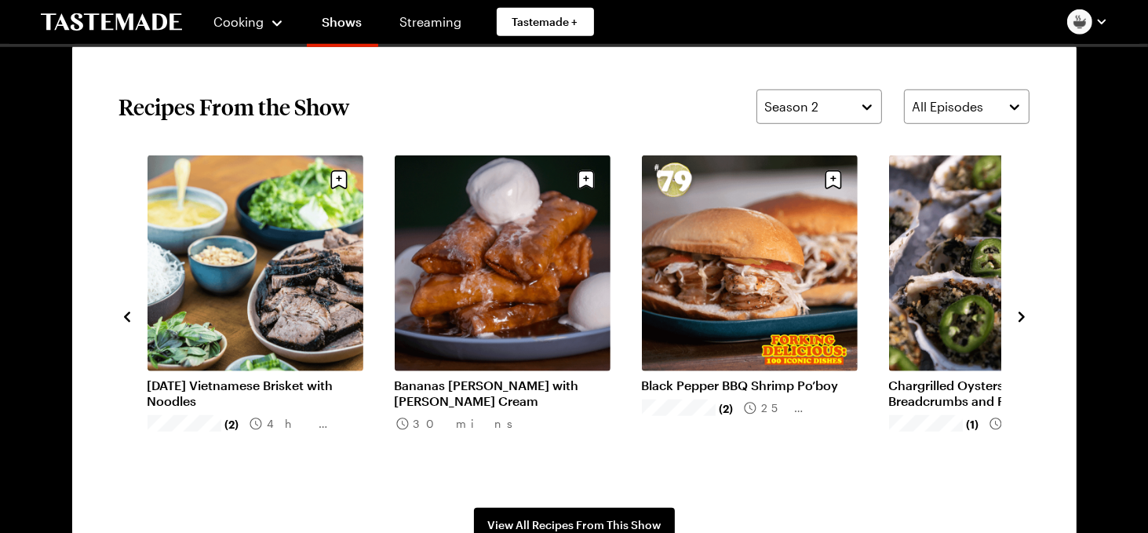
click at [1020, 315] on icon "navigate to next item" at bounding box center [1022, 317] width 16 height 16
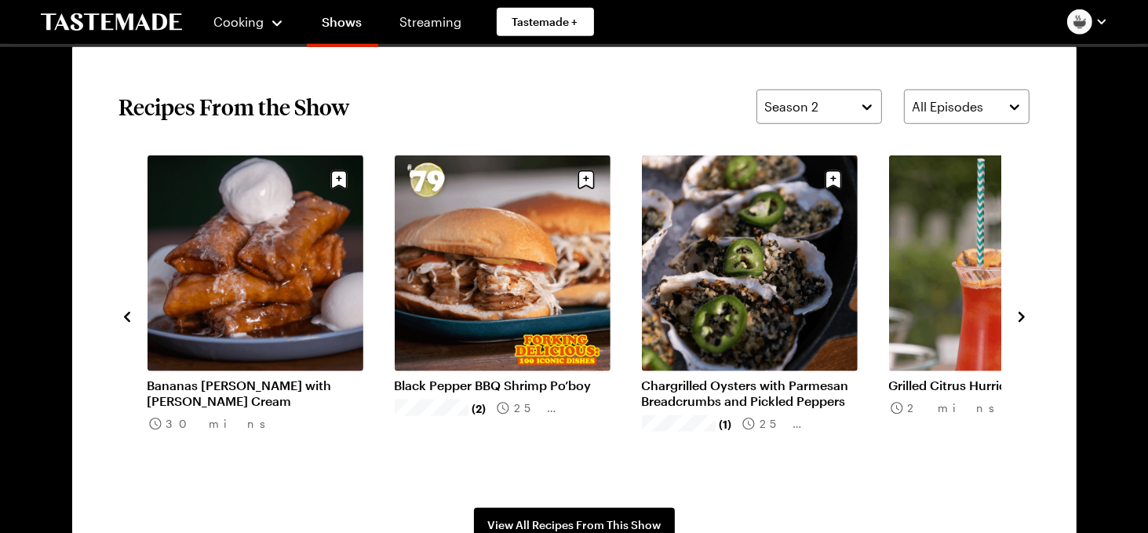
click at [1020, 315] on icon "navigate to next item" at bounding box center [1022, 317] width 16 height 16
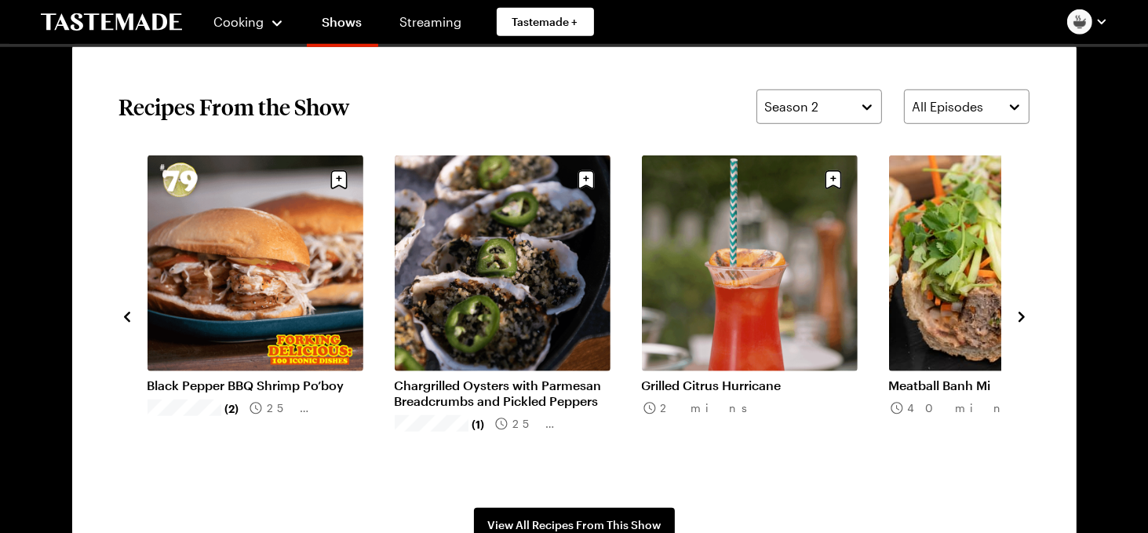
click at [1020, 315] on icon "navigate to next item" at bounding box center [1022, 317] width 16 height 16
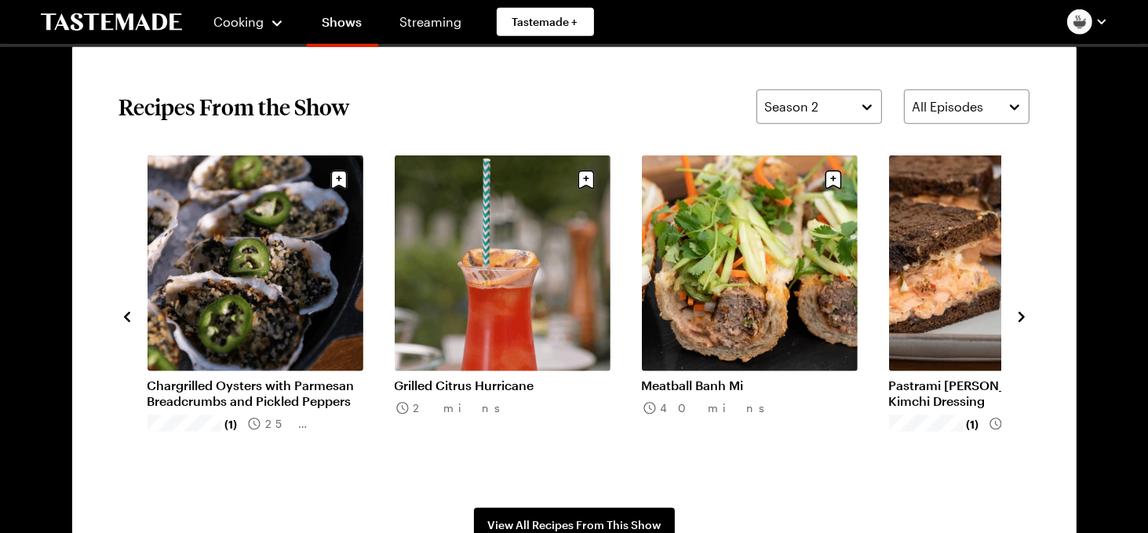
click at [1023, 316] on icon "navigate to next item" at bounding box center [1021, 317] width 6 height 10
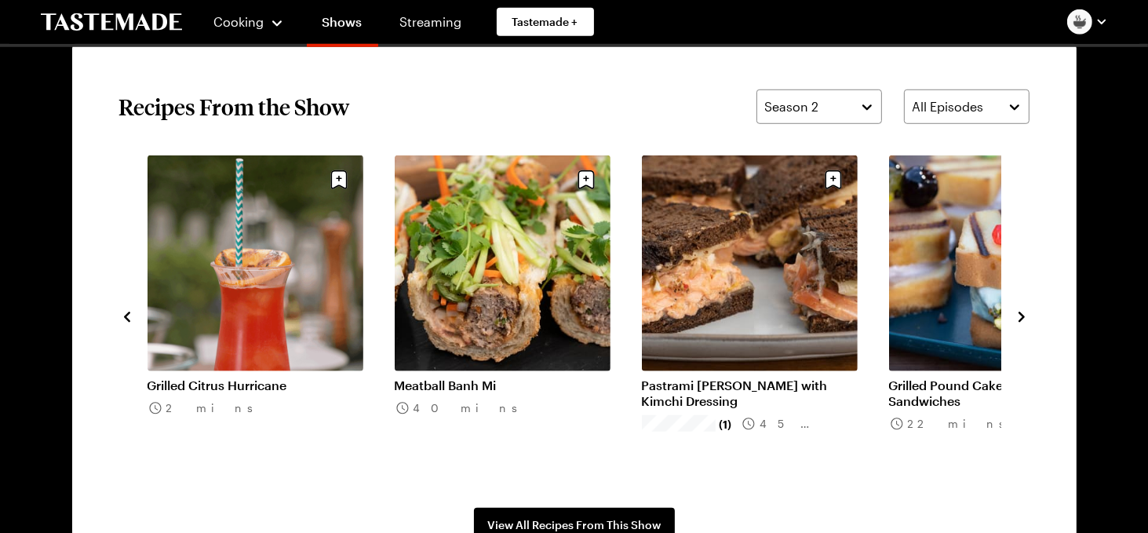
click at [1023, 316] on icon "navigate to next item" at bounding box center [1021, 317] width 6 height 10
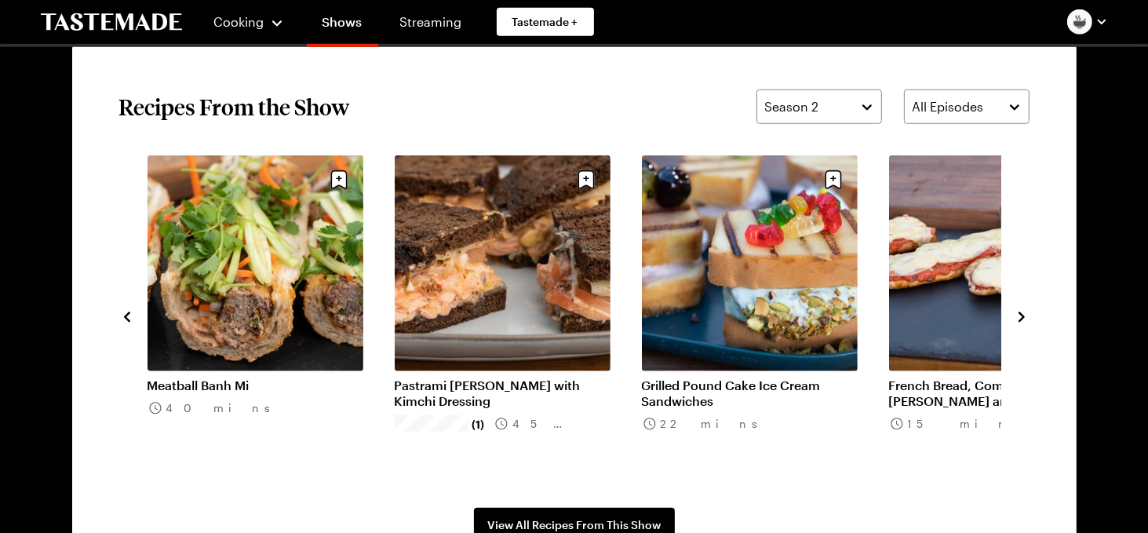
click at [1023, 316] on icon "navigate to next item" at bounding box center [1021, 317] width 6 height 10
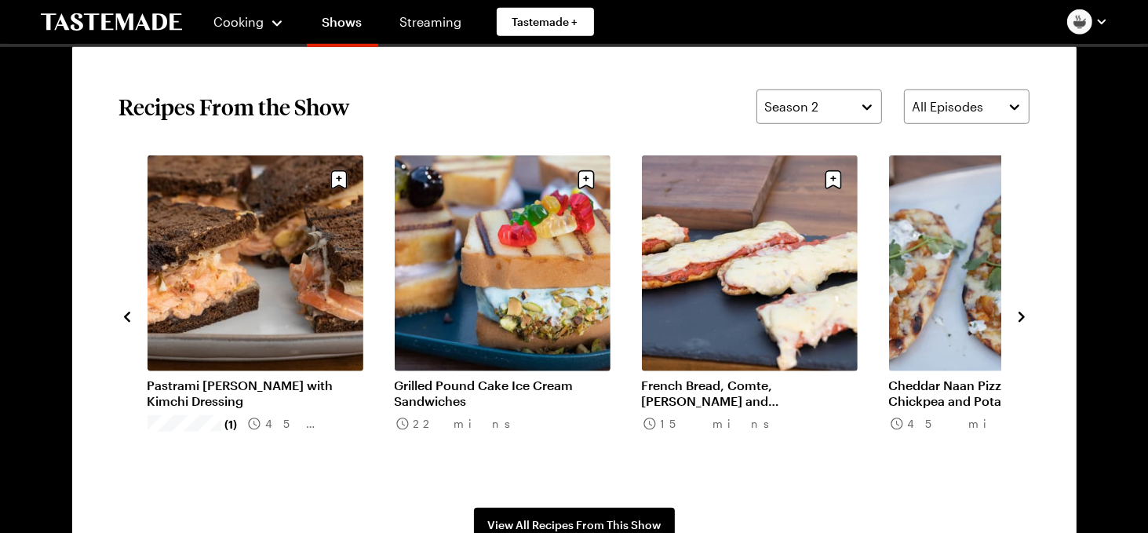
click at [1023, 315] on icon "navigate to next item" at bounding box center [1022, 317] width 16 height 16
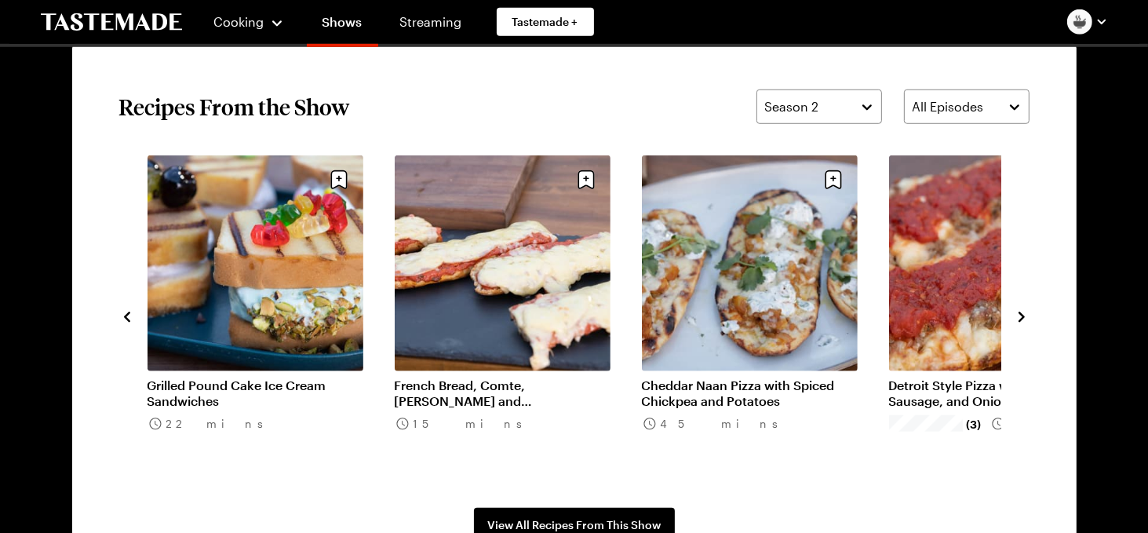
click at [1023, 315] on icon "navigate to next item" at bounding box center [1022, 317] width 16 height 16
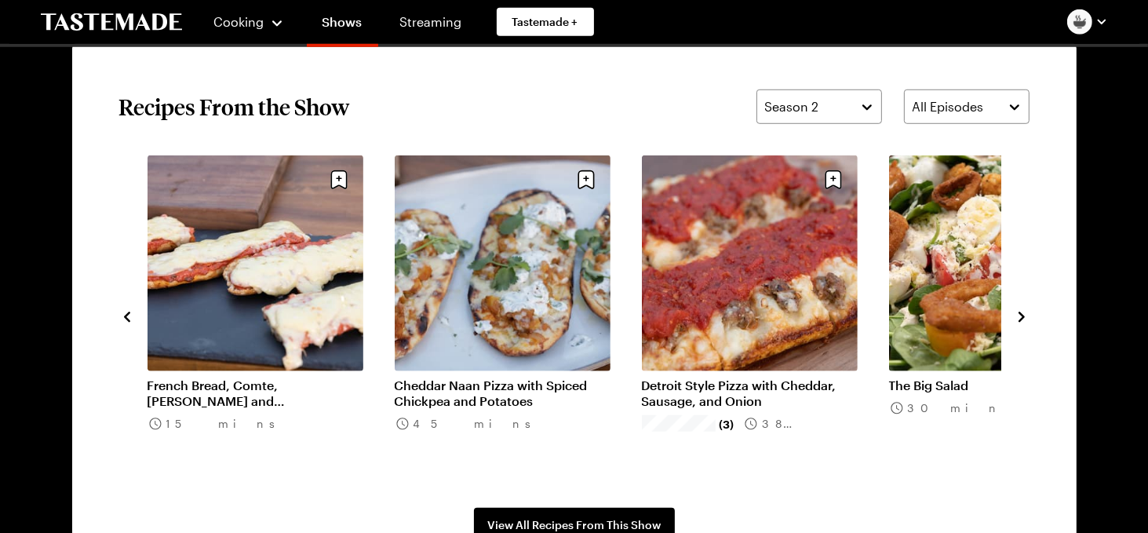
click at [1023, 315] on icon "navigate to next item" at bounding box center [1022, 317] width 16 height 16
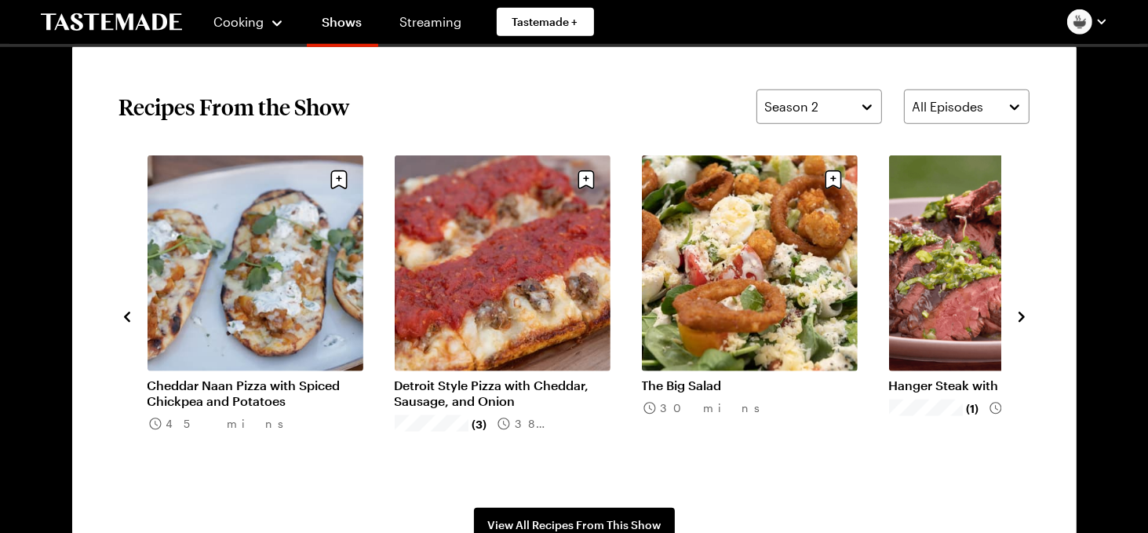
click at [1023, 314] on icon "navigate to next item" at bounding box center [1022, 317] width 16 height 16
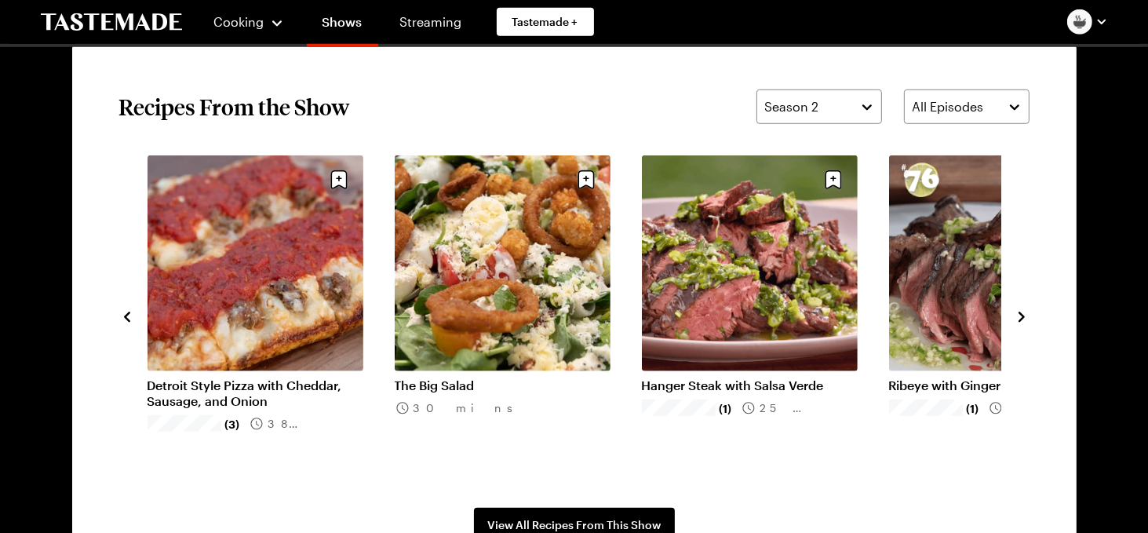
click at [1023, 314] on icon "navigate to next item" at bounding box center [1022, 317] width 16 height 16
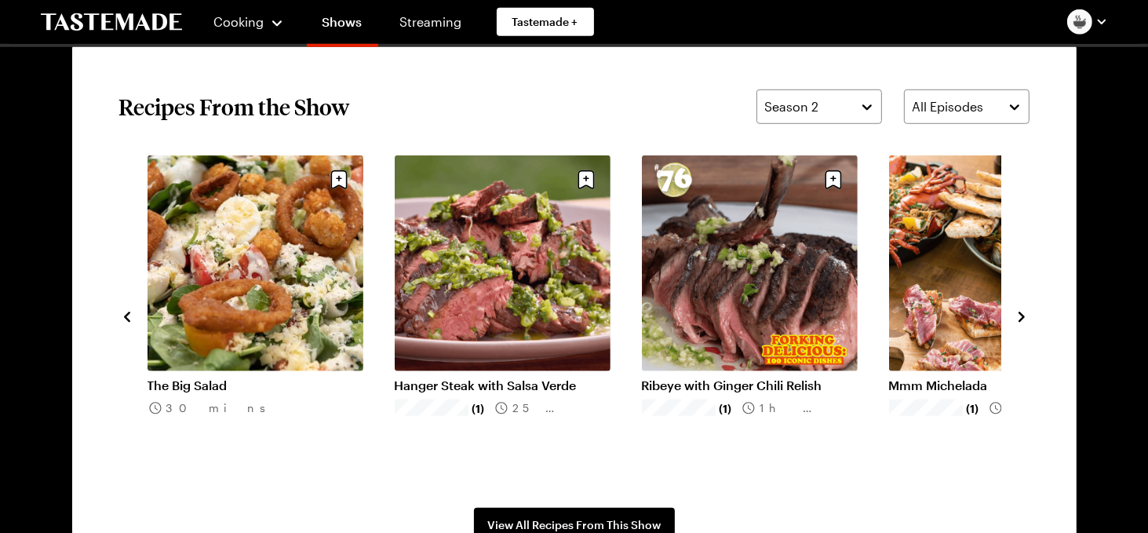
click at [1023, 314] on icon "navigate to next item" at bounding box center [1022, 317] width 16 height 16
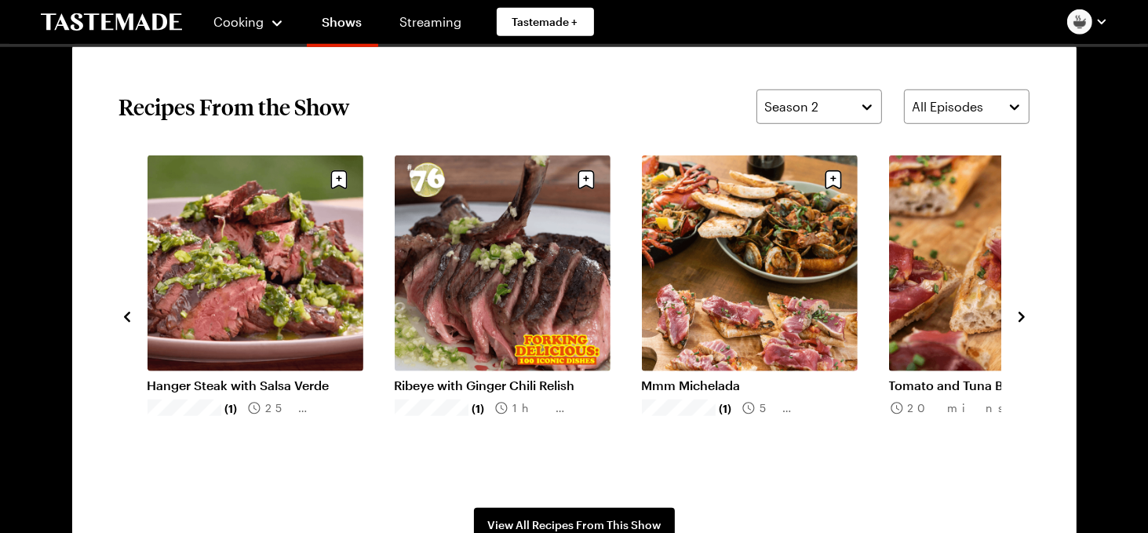
click at [1023, 314] on icon "navigate to next item" at bounding box center [1022, 317] width 16 height 16
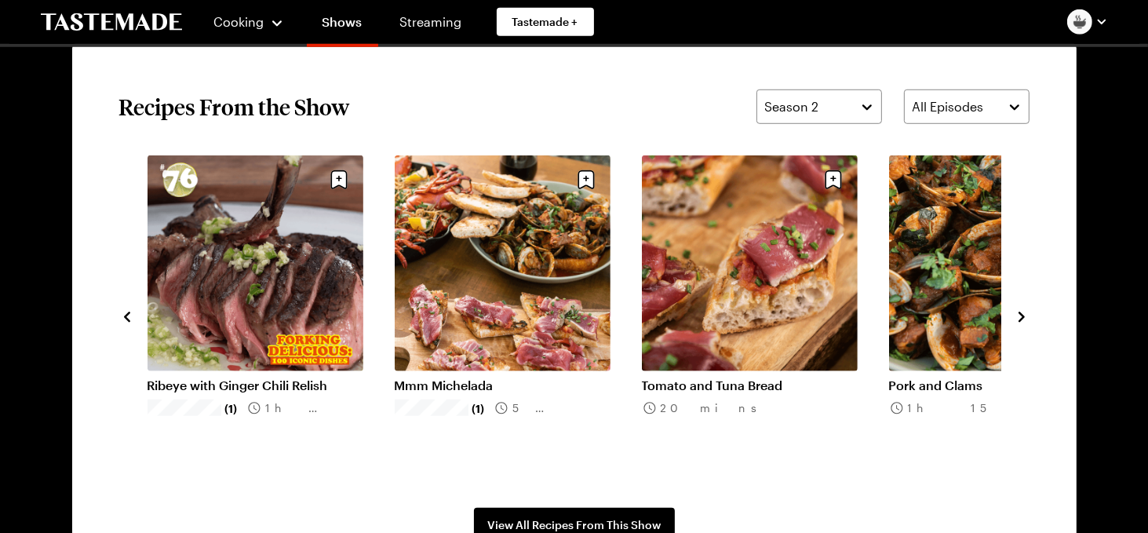
click at [1023, 314] on icon "navigate to next item" at bounding box center [1022, 317] width 16 height 16
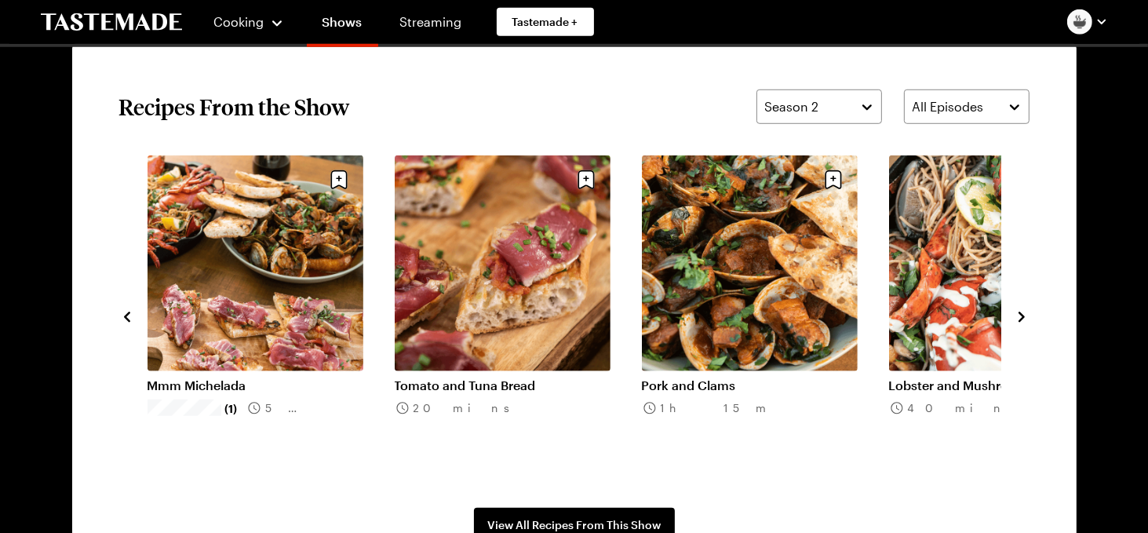
click at [1023, 314] on icon "navigate to next item" at bounding box center [1022, 317] width 16 height 16
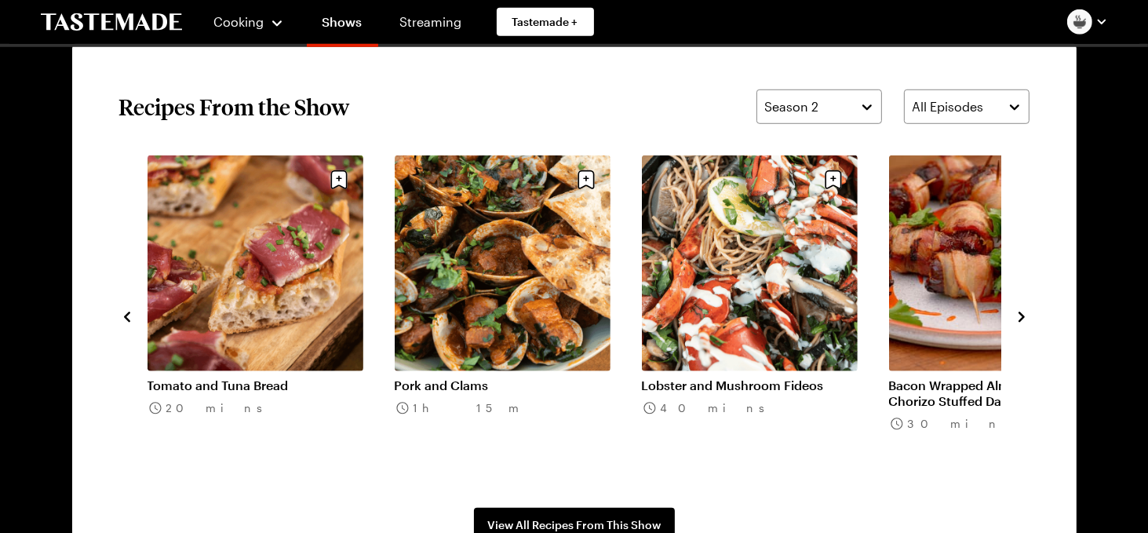
click at [1023, 314] on icon "navigate to next item" at bounding box center [1022, 317] width 16 height 16
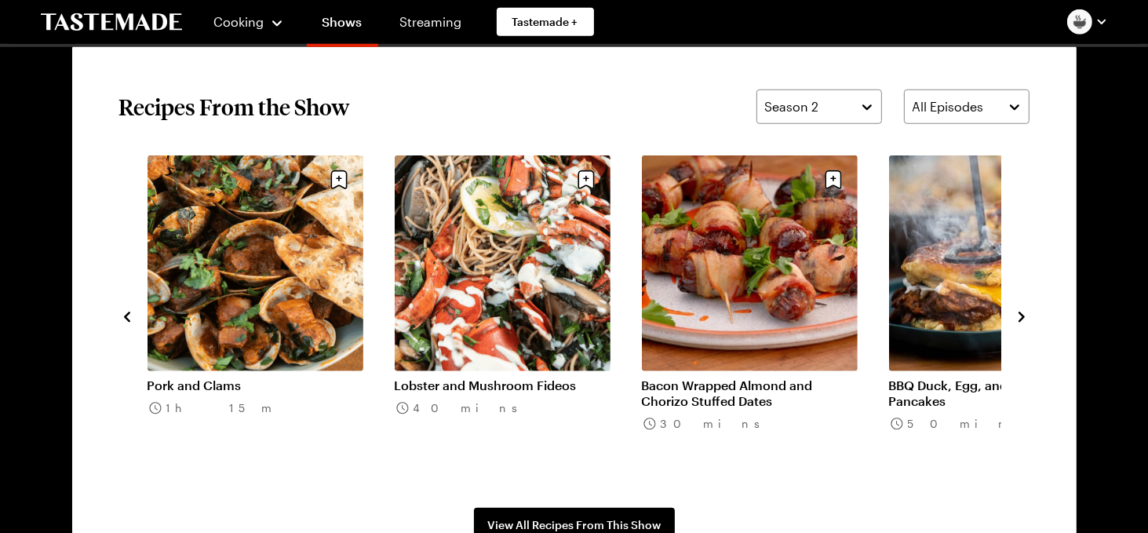
click at [1023, 314] on icon "navigate to next item" at bounding box center [1022, 317] width 16 height 16
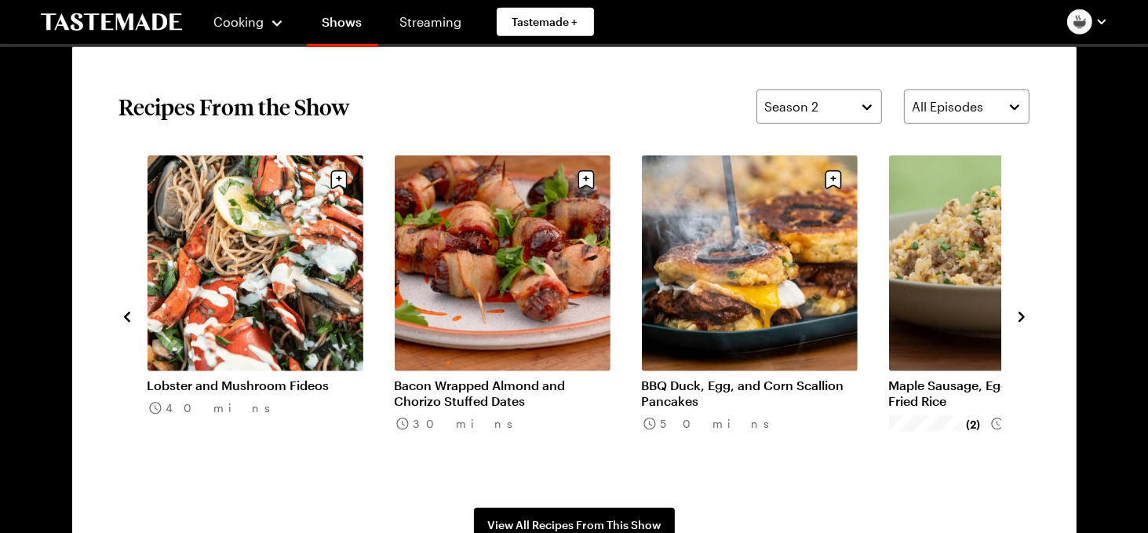
click at [1023, 313] on icon "navigate to next item" at bounding box center [1022, 317] width 16 height 16
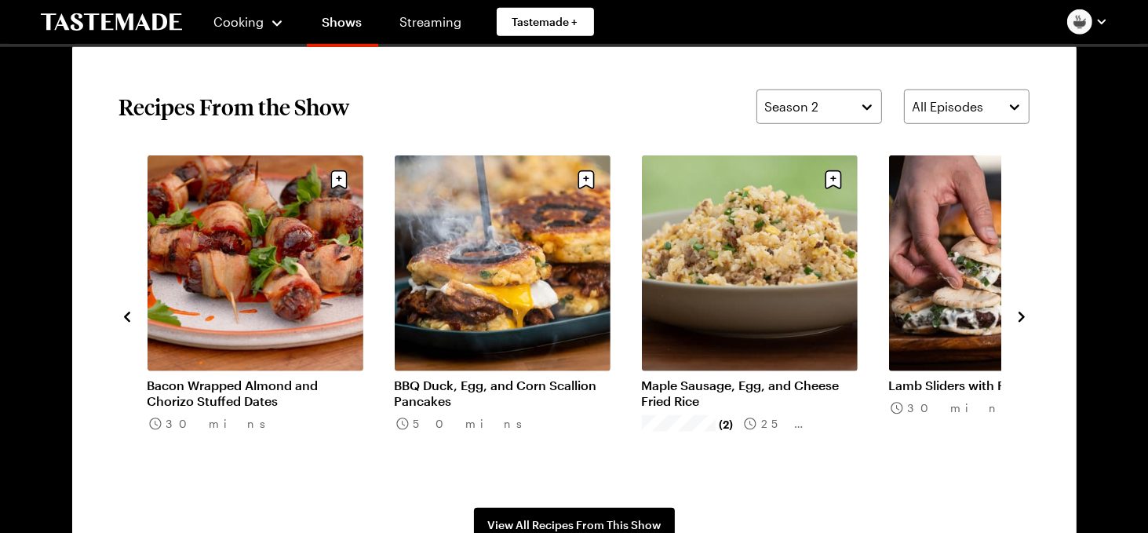
click at [130, 315] on icon "navigate to previous item" at bounding box center [127, 317] width 16 height 16
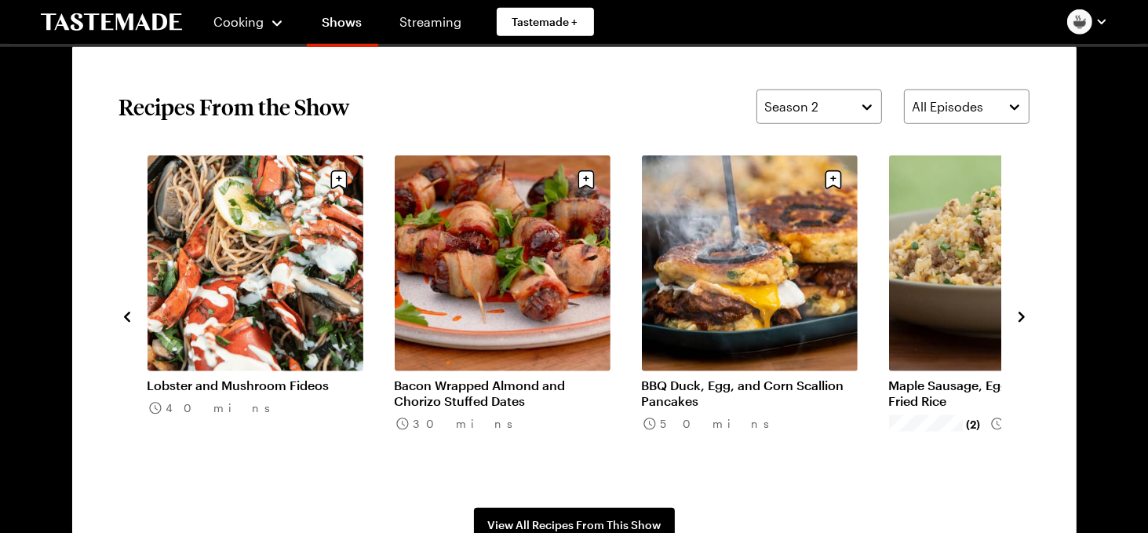
click at [1023, 313] on icon "navigate to next item" at bounding box center [1022, 317] width 16 height 16
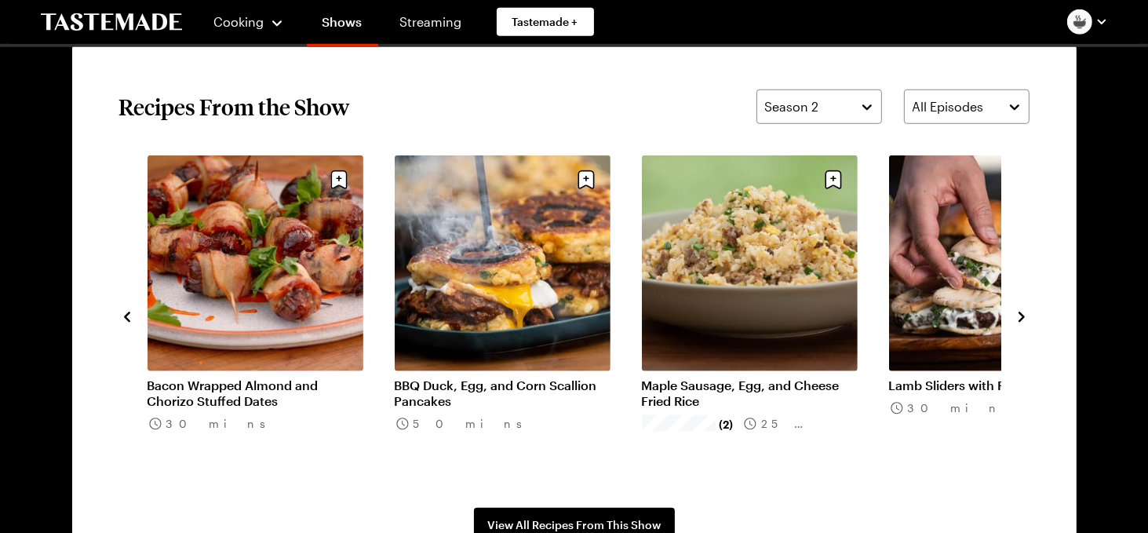
click at [1023, 313] on icon "navigate to next item" at bounding box center [1022, 317] width 16 height 16
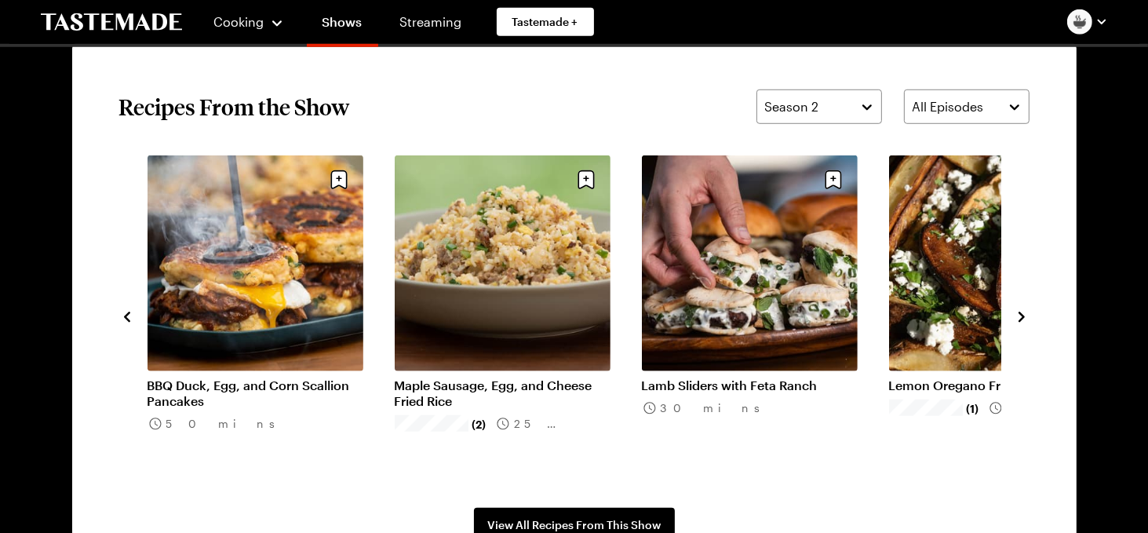
click at [1023, 312] on icon "navigate to next item" at bounding box center [1022, 317] width 16 height 16
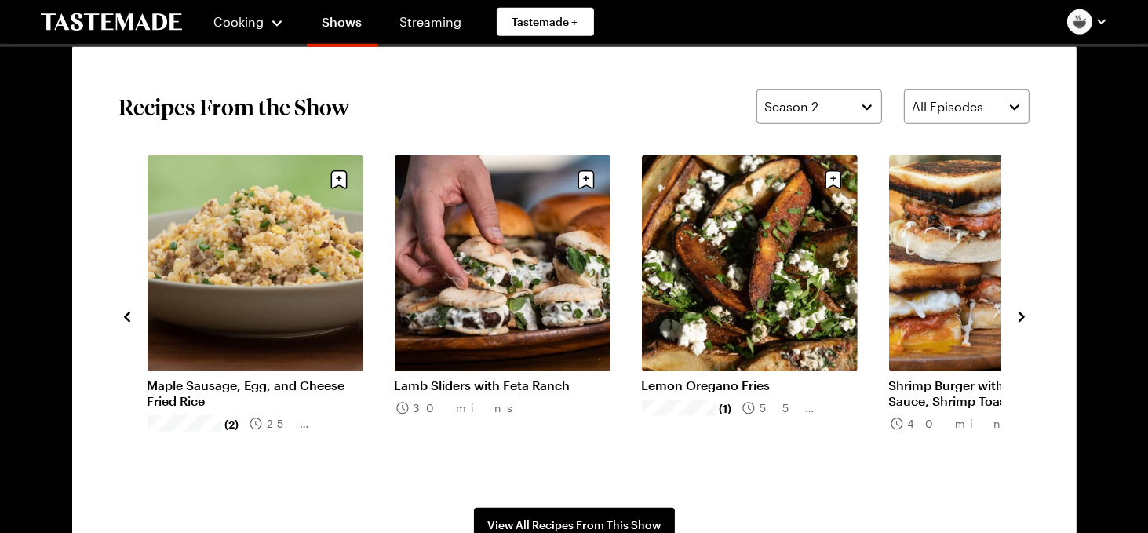
click at [1025, 314] on icon "navigate to next item" at bounding box center [1022, 317] width 16 height 16
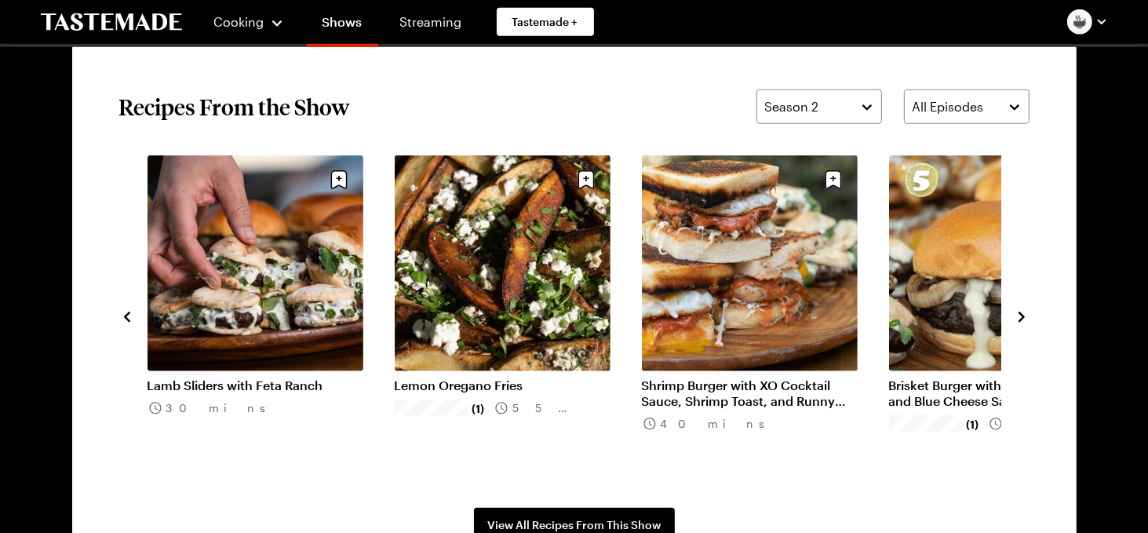
click at [750, 377] on link "Shrimp Burger with XO Cocktail Sauce, Shrimp Toast, and Runny Egg" at bounding box center [750, 392] width 216 height 31
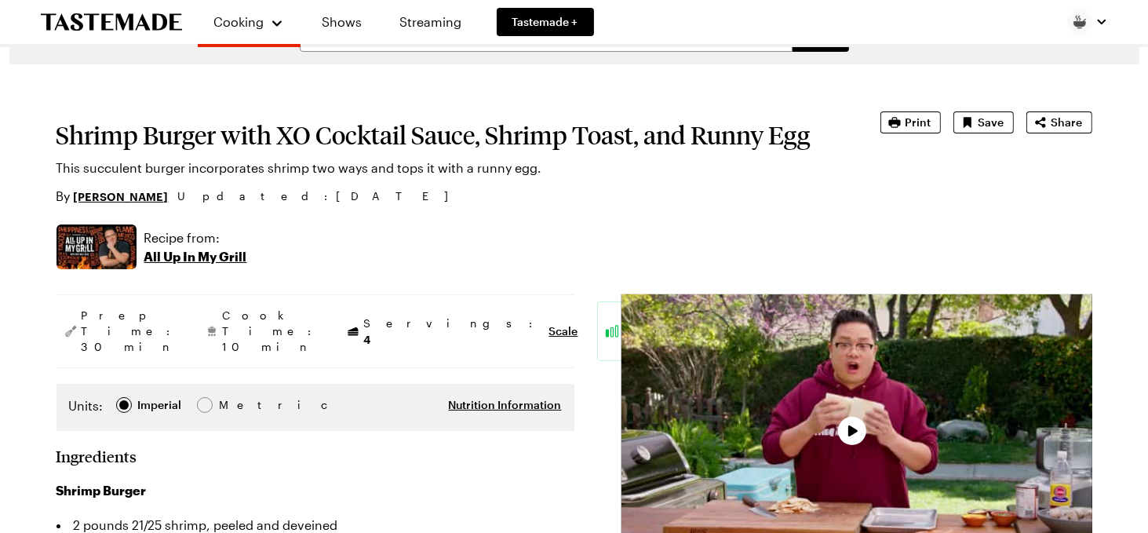
type textarea "x"
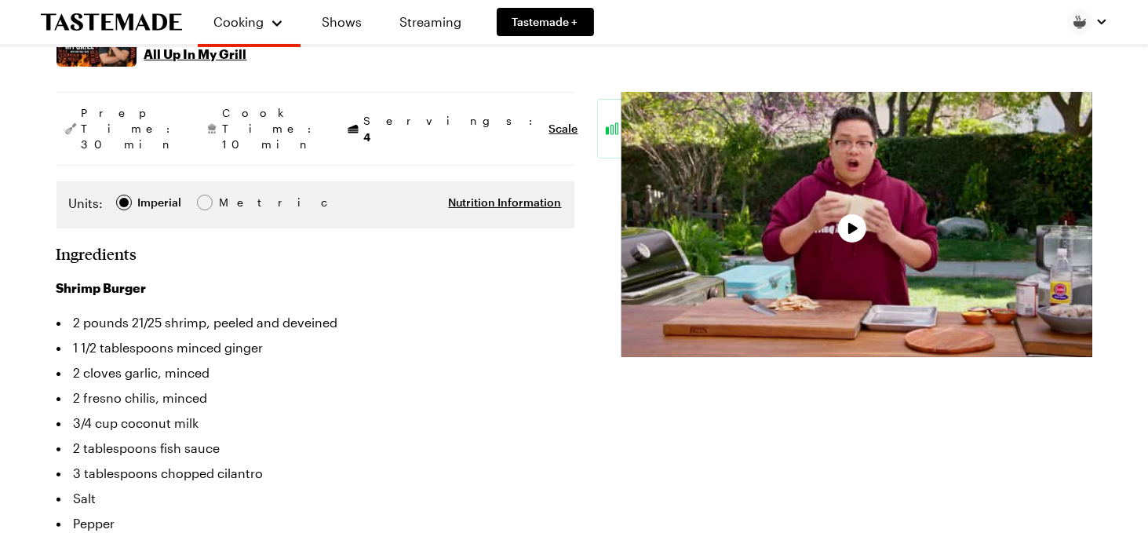
scroll to position [251, 0]
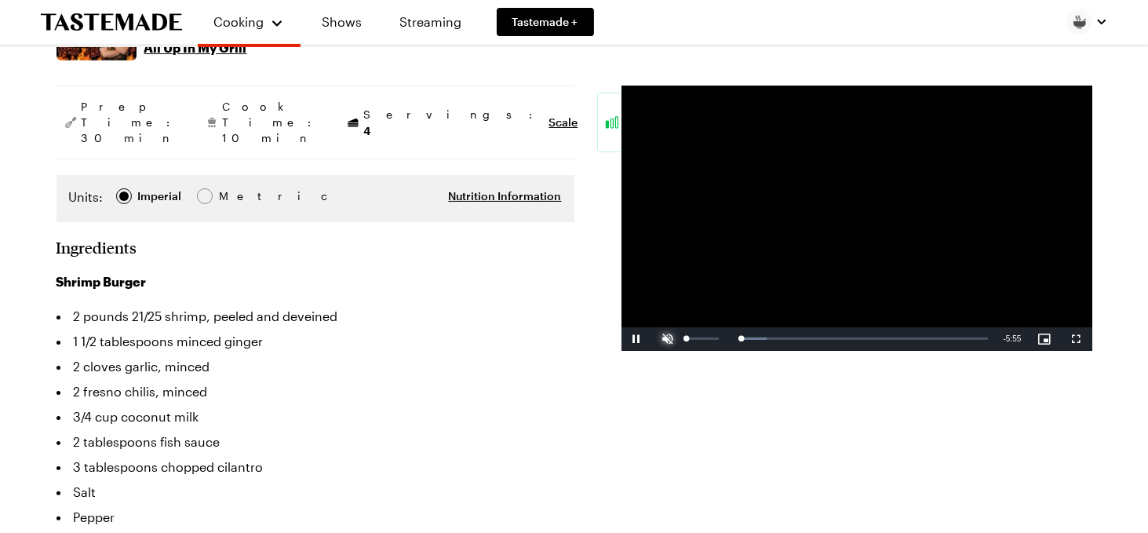
click at [665, 339] on span "Video Player" at bounding box center [668, 339] width 31 height 0
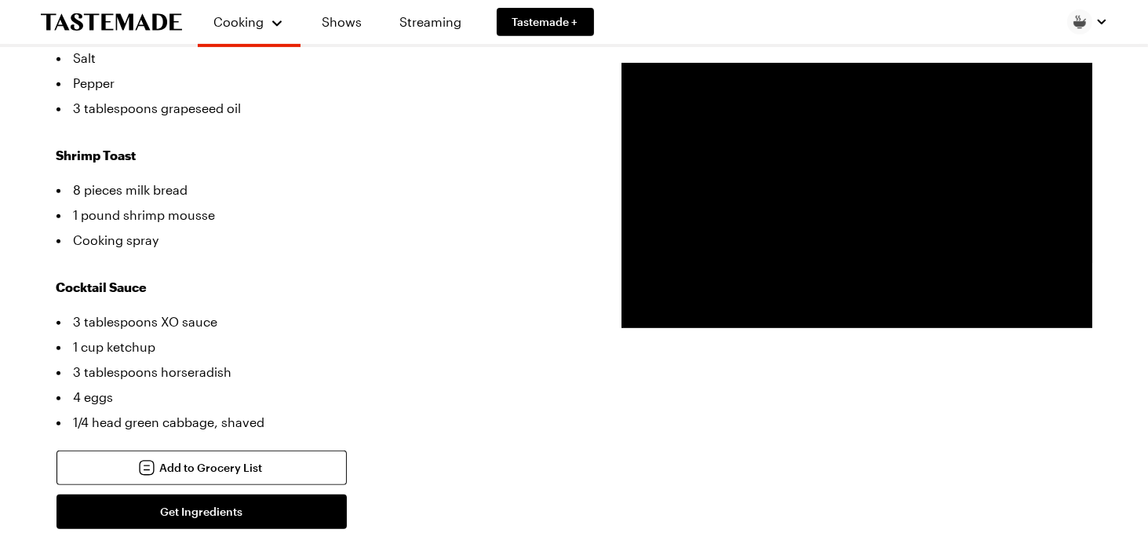
scroll to position [565, 0]
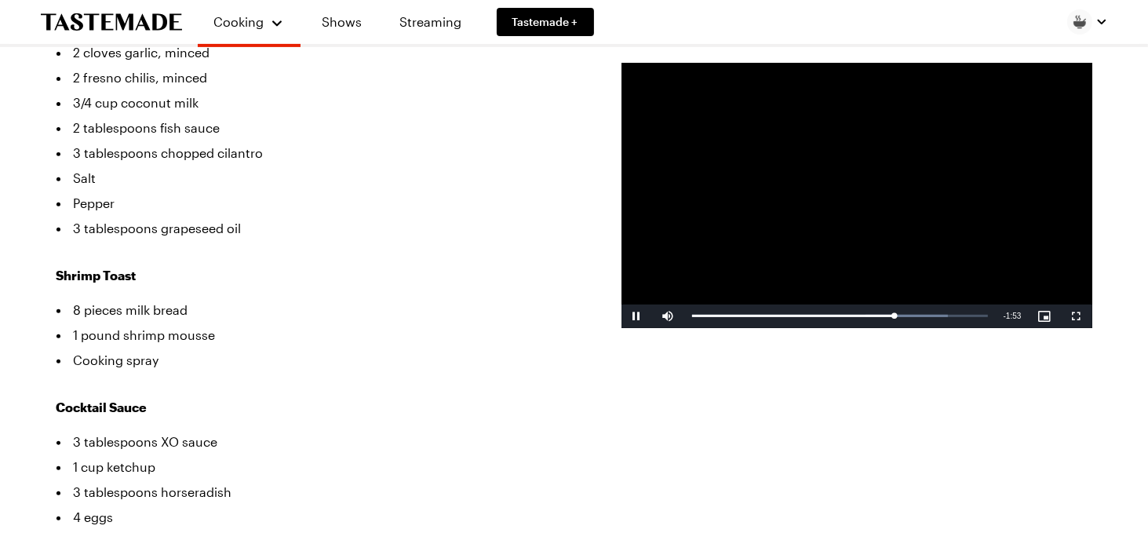
click at [869, 167] on video "Video Player" at bounding box center [856, 195] width 471 height 265
